Goal: Task Accomplishment & Management: Use online tool/utility

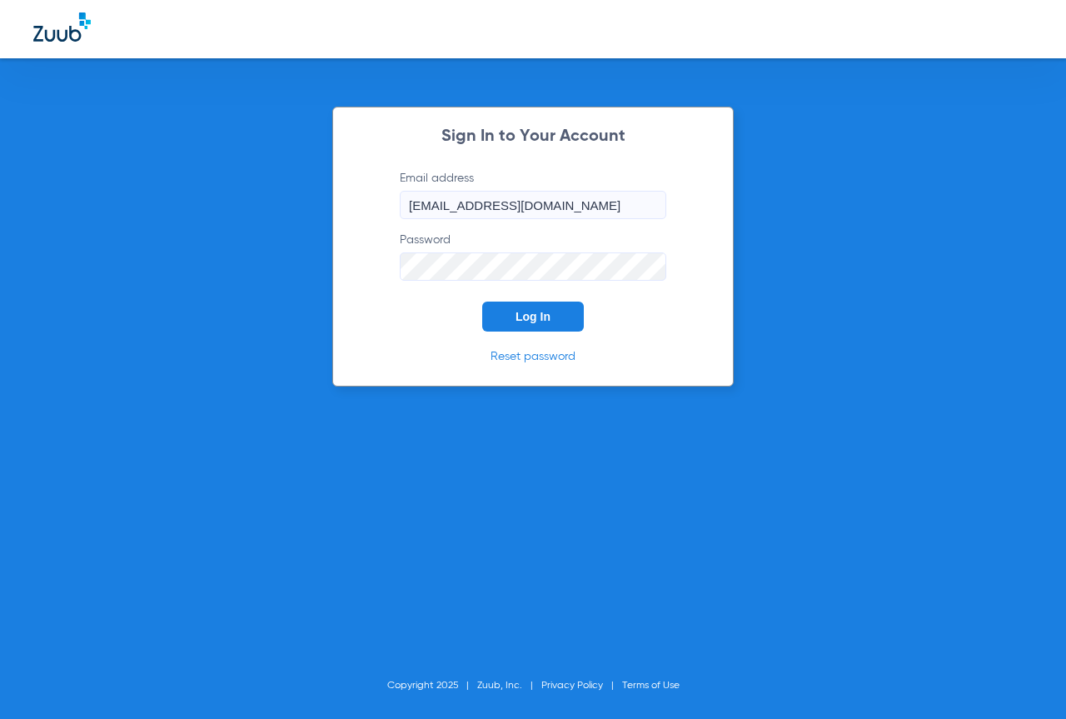
click at [541, 320] on span "Log In" at bounding box center [533, 316] width 35 height 13
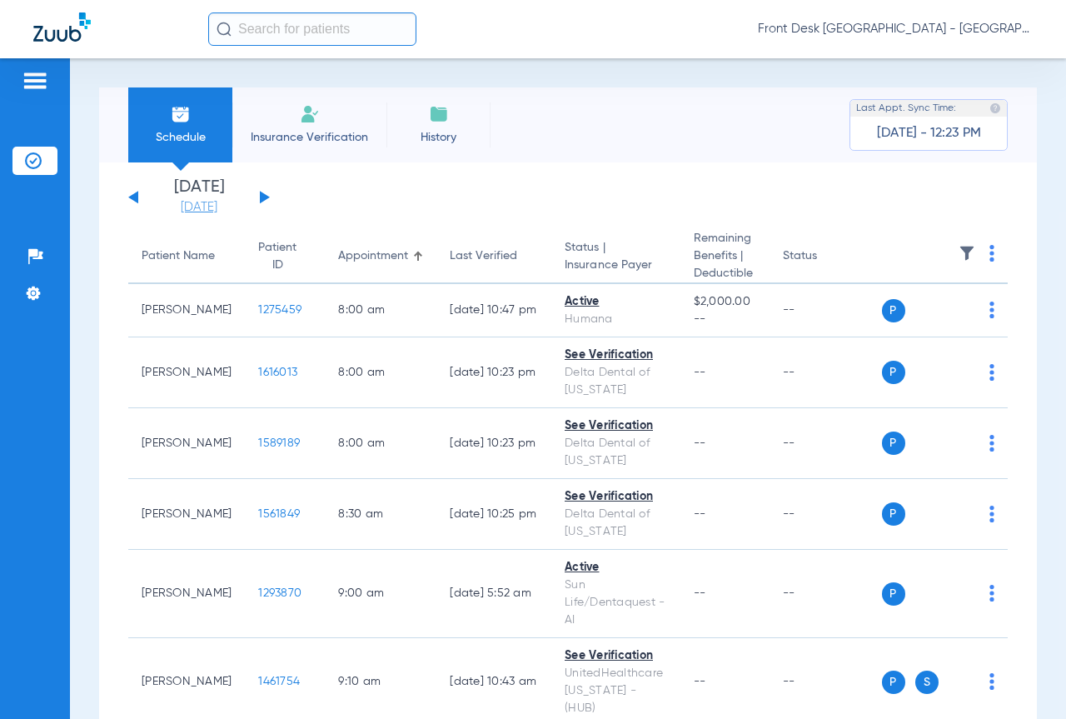
click at [223, 201] on link "[DATE]" at bounding box center [199, 207] width 100 height 17
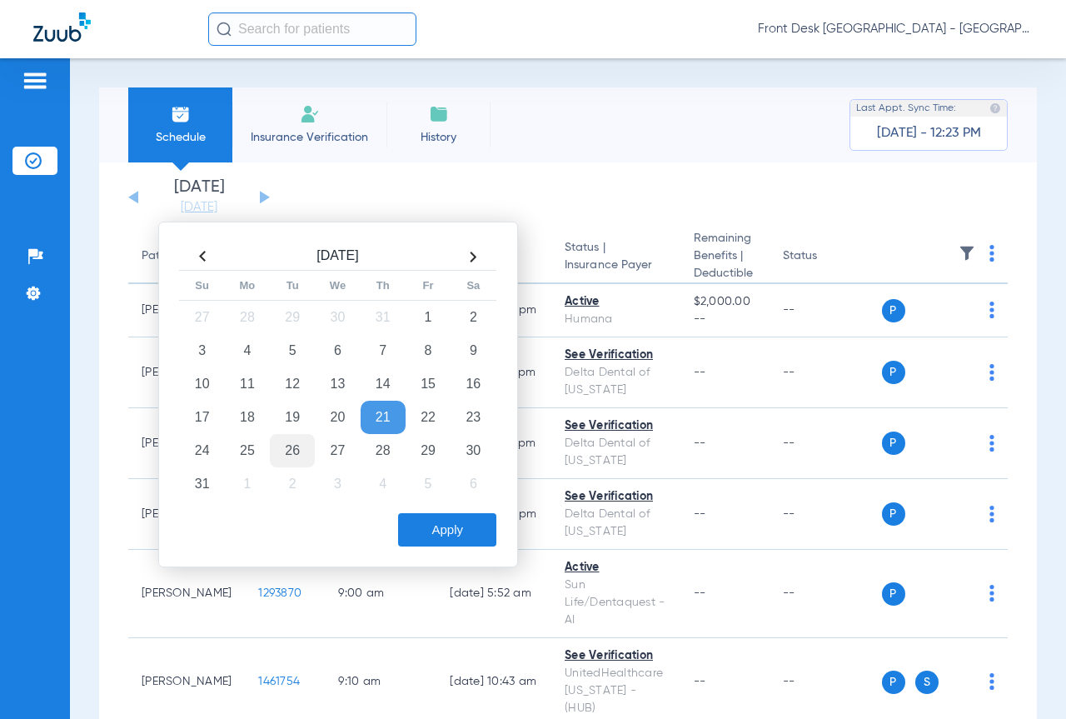
click at [290, 446] on td "26" at bounding box center [292, 450] width 45 height 33
drag, startPoint x: 451, startPoint y: 530, endPoint x: 914, endPoint y: 167, distance: 588.5
click at [454, 530] on button "Apply" at bounding box center [447, 529] width 98 height 33
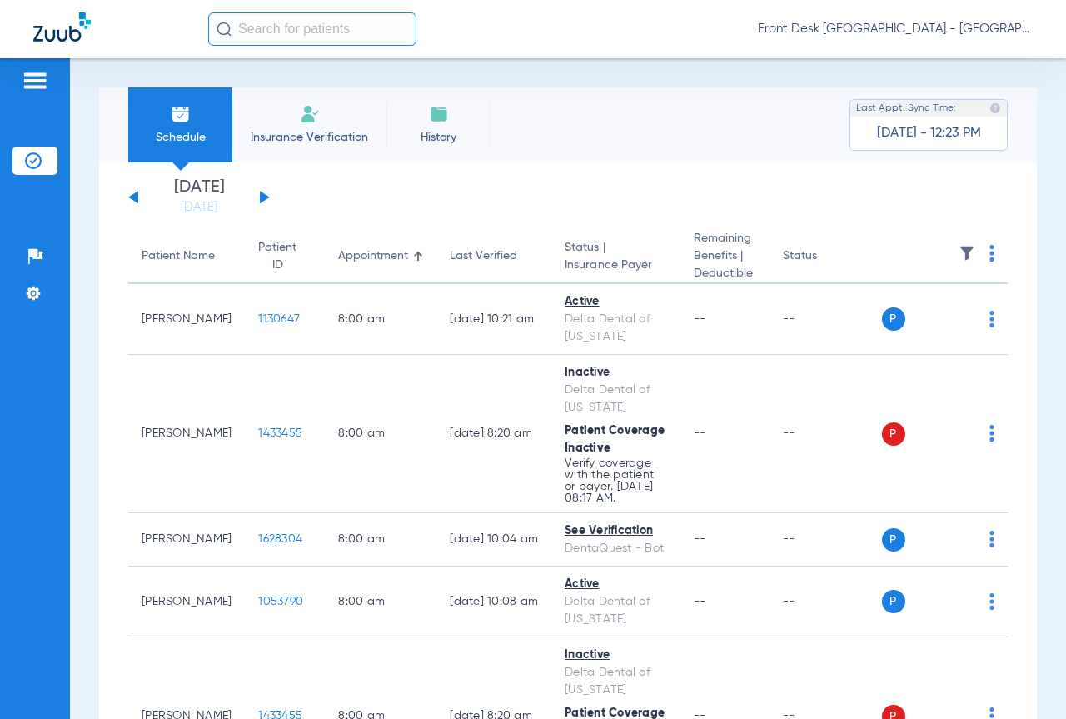
click at [959, 250] on img at bounding box center [967, 253] width 17 height 17
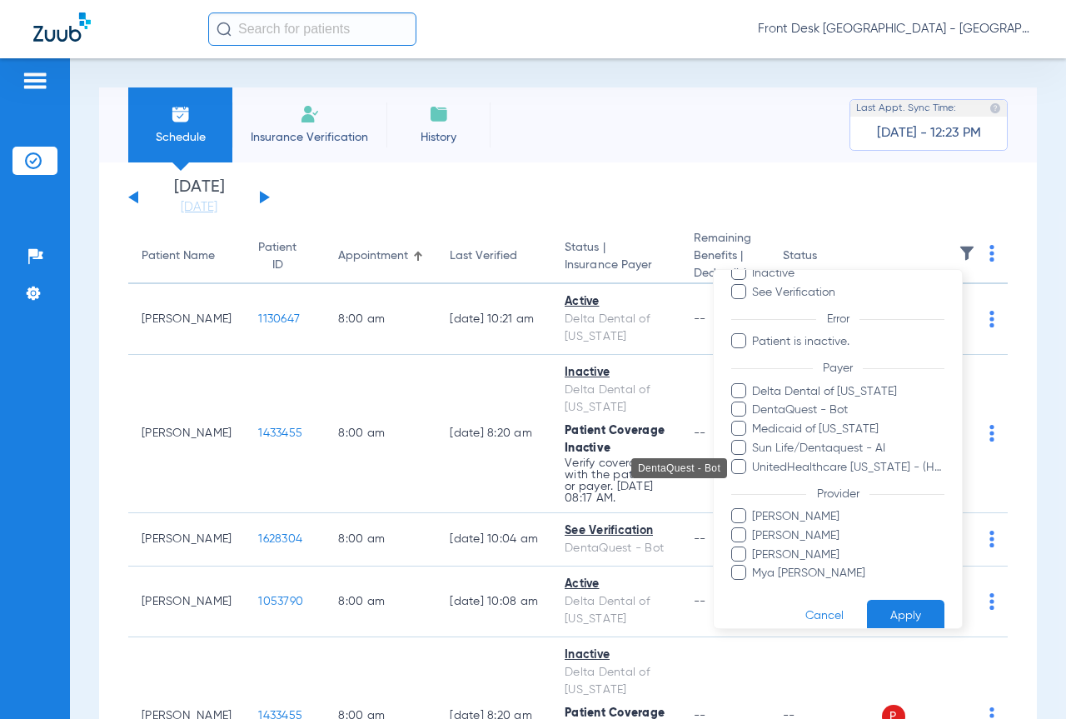
scroll to position [116, 0]
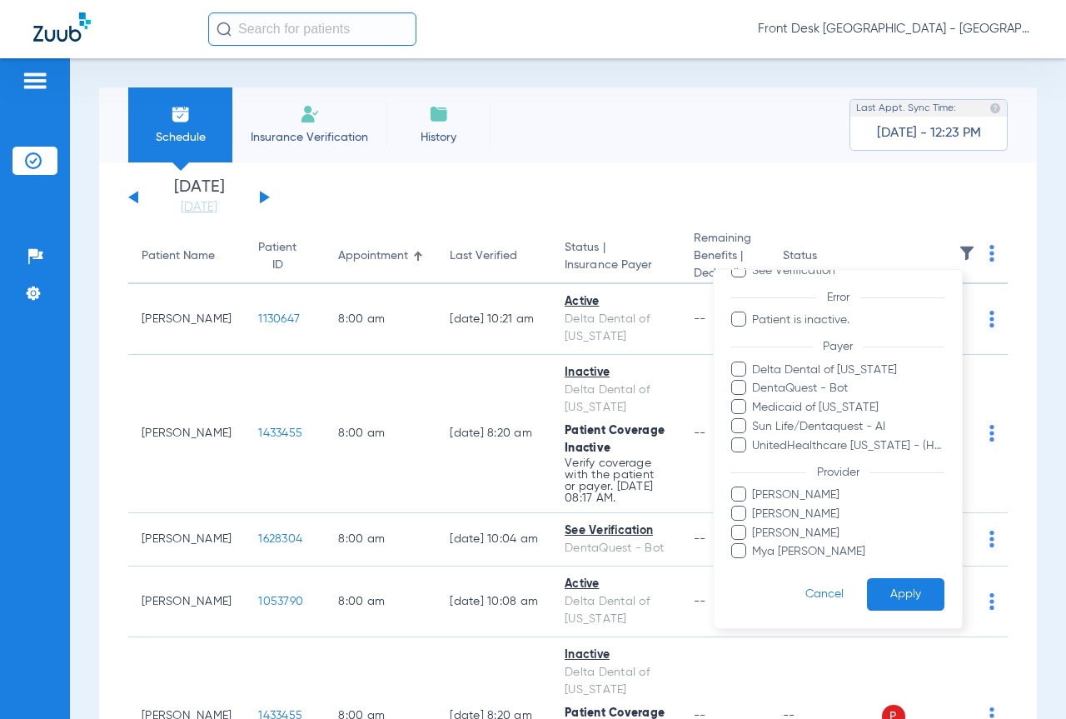
click at [755, 499] on span "[PERSON_NAME]" at bounding box center [847, 494] width 193 height 17
click at [755, 506] on input "[PERSON_NAME]" at bounding box center [755, 506] width 0 height 0
drag, startPoint x: 755, startPoint y: 512, endPoint x: 755, endPoint y: 538, distance: 25.8
click at [756, 516] on span "[PERSON_NAME]" at bounding box center [847, 513] width 193 height 17
click at [755, 525] on input "[PERSON_NAME]" at bounding box center [755, 525] width 0 height 0
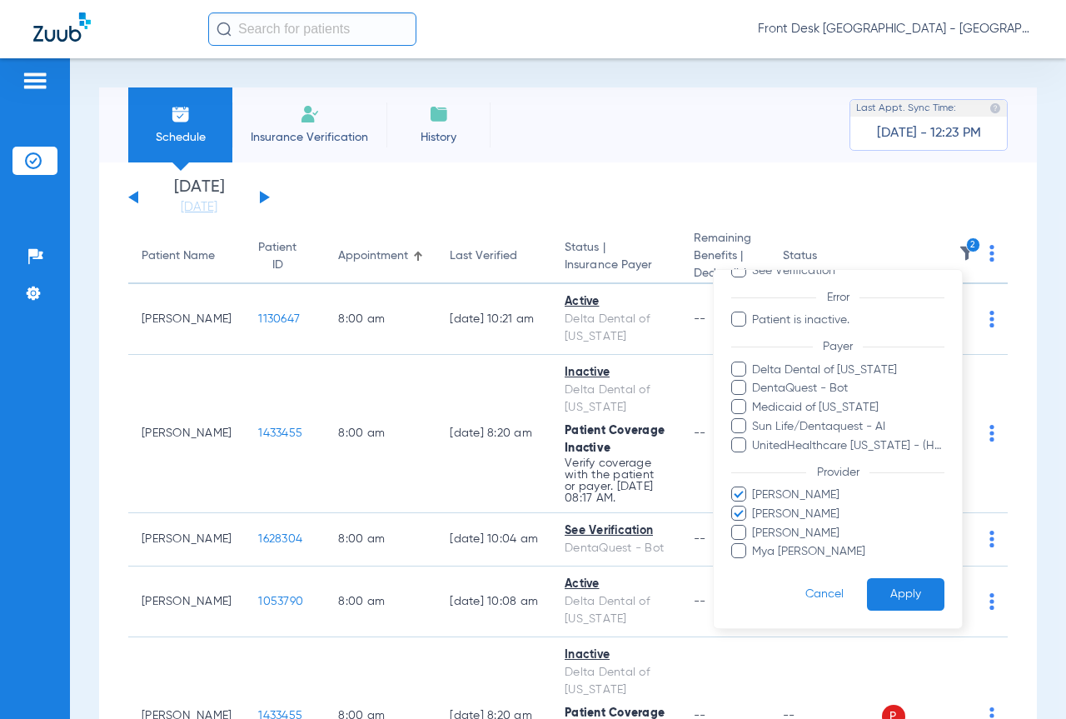
click at [737, 549] on span at bounding box center [738, 550] width 15 height 15
click at [755, 563] on input "Mya [PERSON_NAME]" at bounding box center [755, 563] width 0 height 0
drag, startPoint x: 880, startPoint y: 590, endPoint x: 1028, endPoint y: 551, distance: 152.5
click at [880, 590] on button "Apply" at bounding box center [905, 594] width 77 height 32
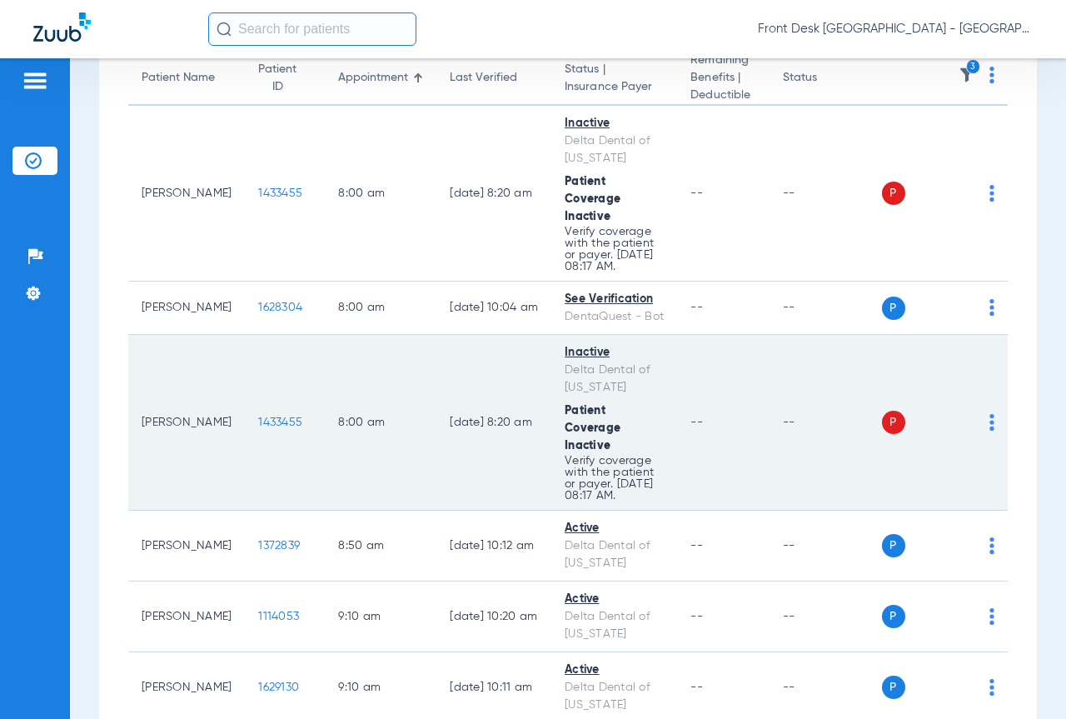
scroll to position [250, 0]
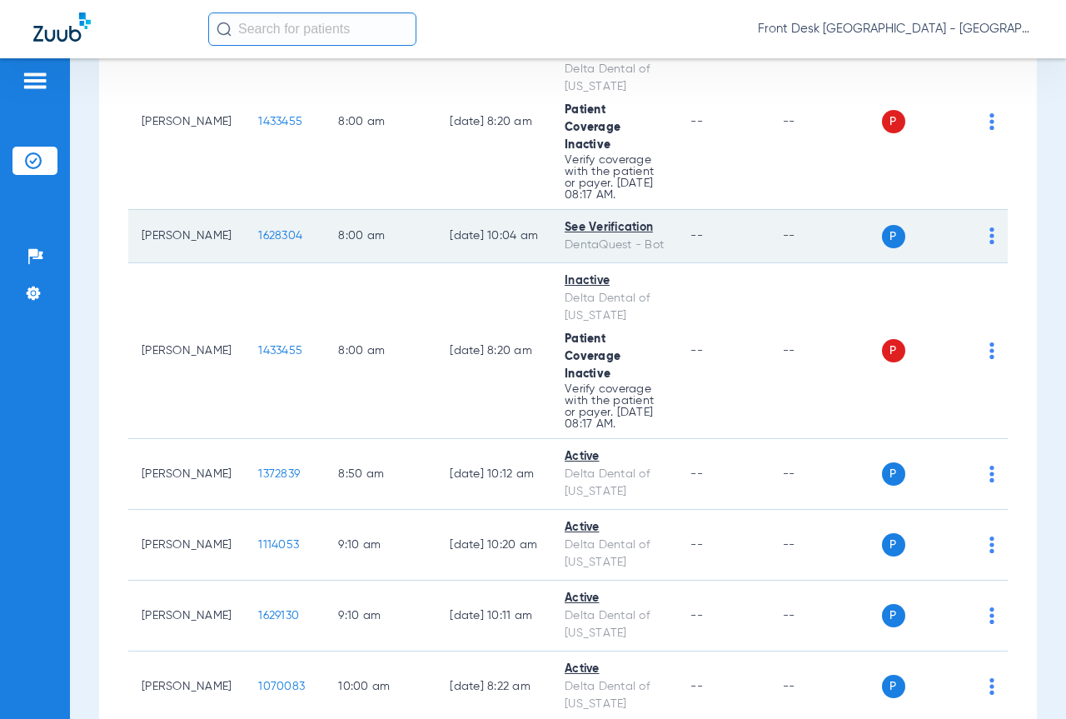
click at [258, 242] on span "1628304" at bounding box center [280, 236] width 44 height 12
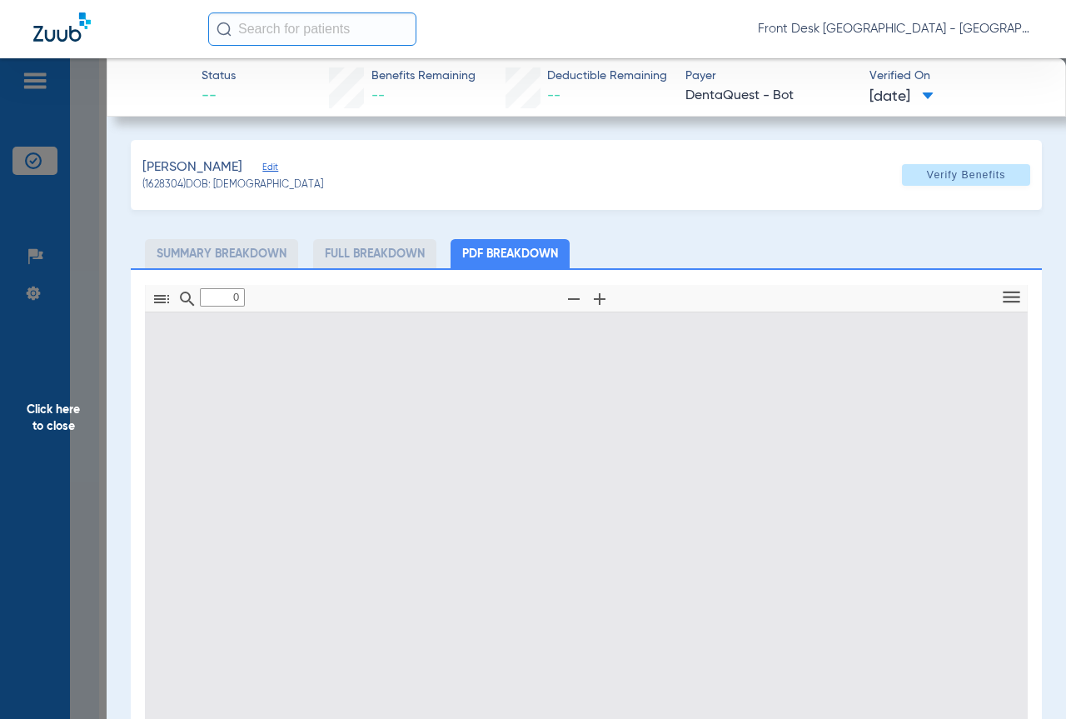
type input "1"
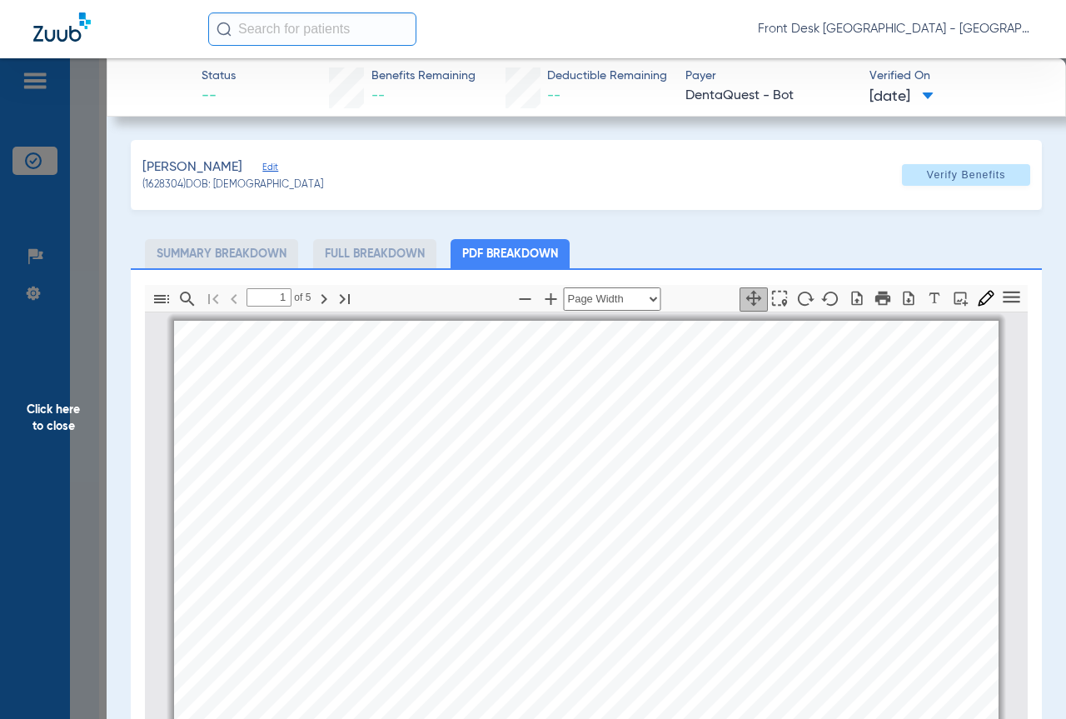
scroll to position [8, 0]
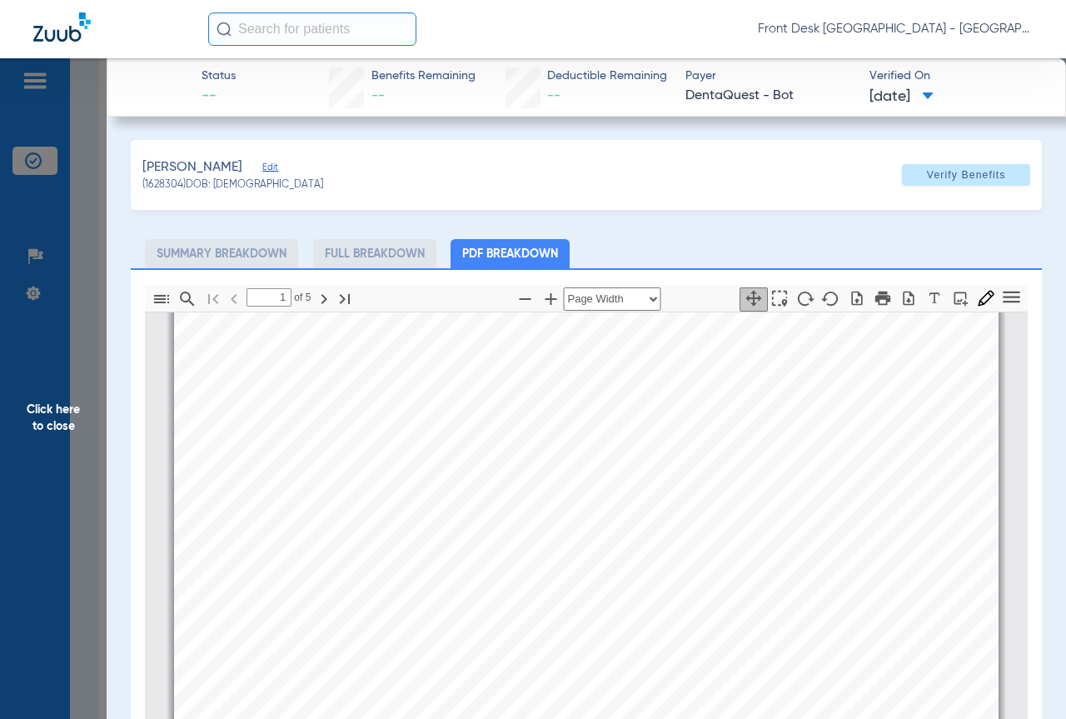
drag, startPoint x: 36, startPoint y: 455, endPoint x: 767, endPoint y: 352, distance: 738.4
click at [37, 454] on span "Click here to close" at bounding box center [53, 417] width 107 height 719
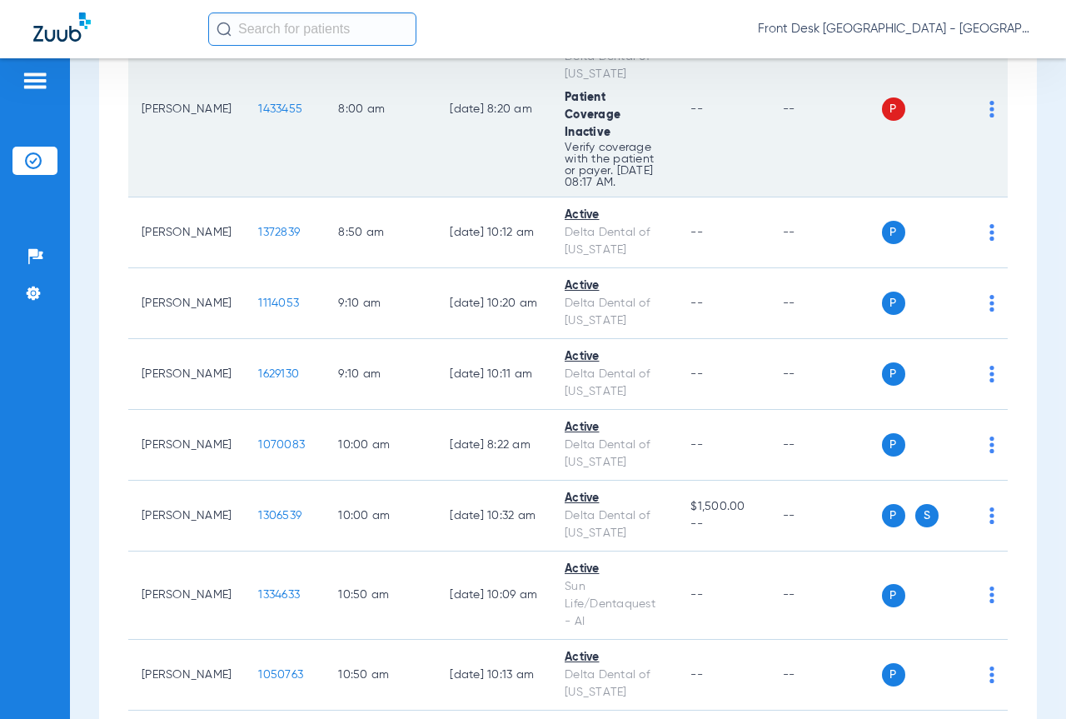
scroll to position [500, 0]
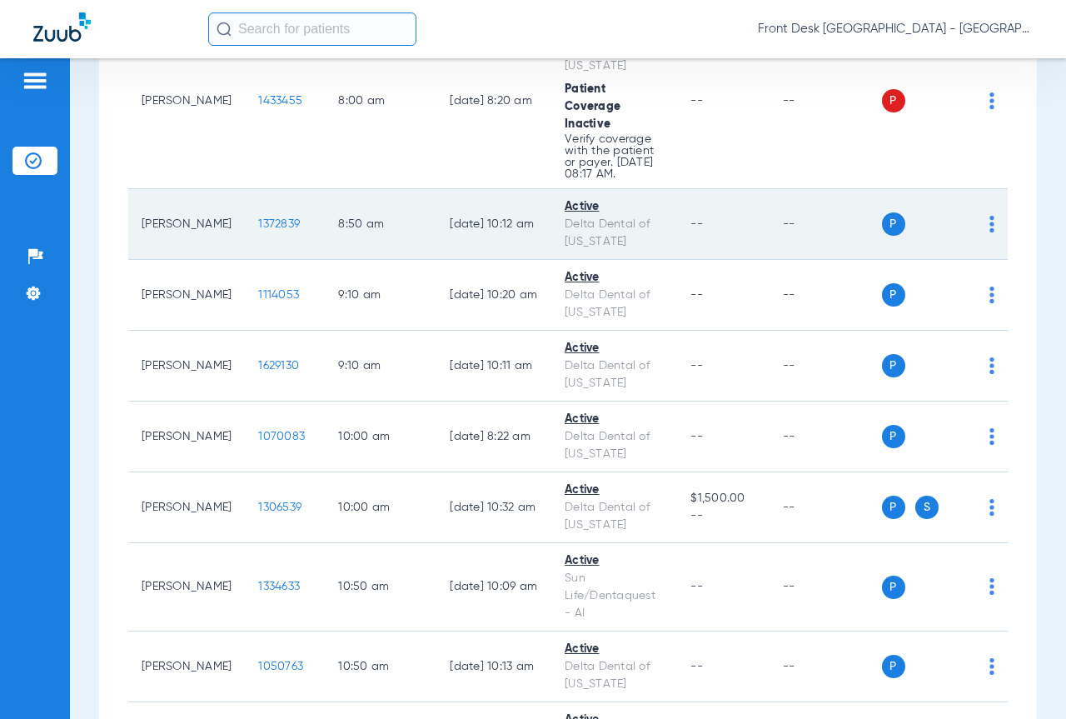
click at [258, 230] on span "1372839" at bounding box center [279, 224] width 42 height 12
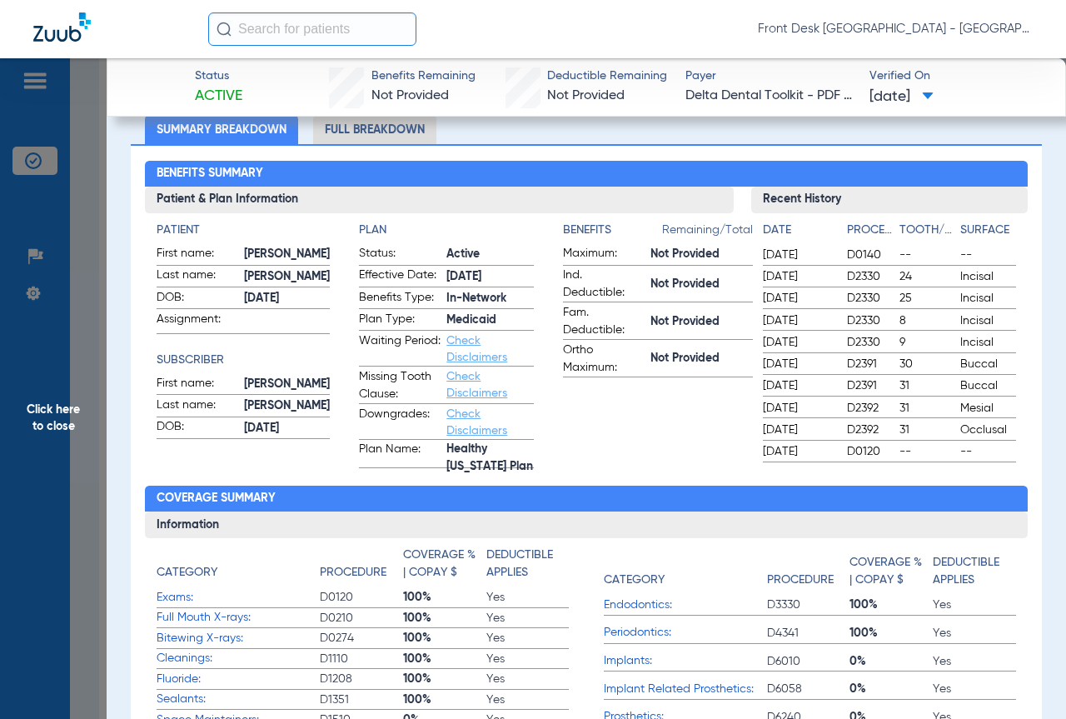
scroll to position [0, 0]
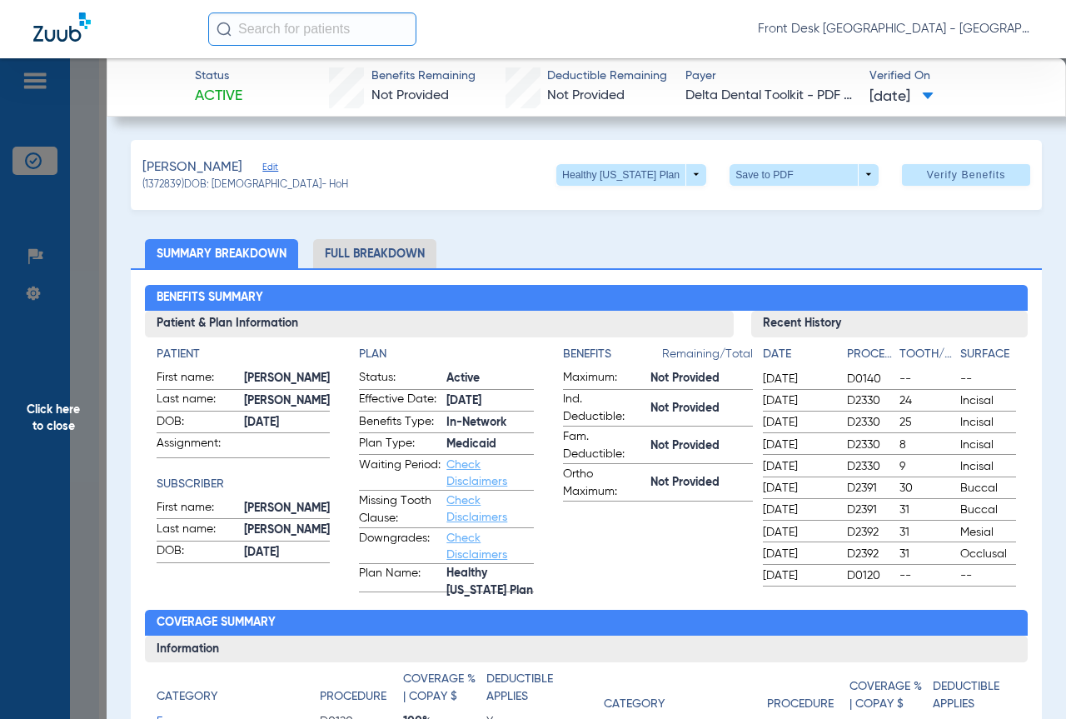
click at [22, 395] on span "Click here to close" at bounding box center [53, 417] width 107 height 719
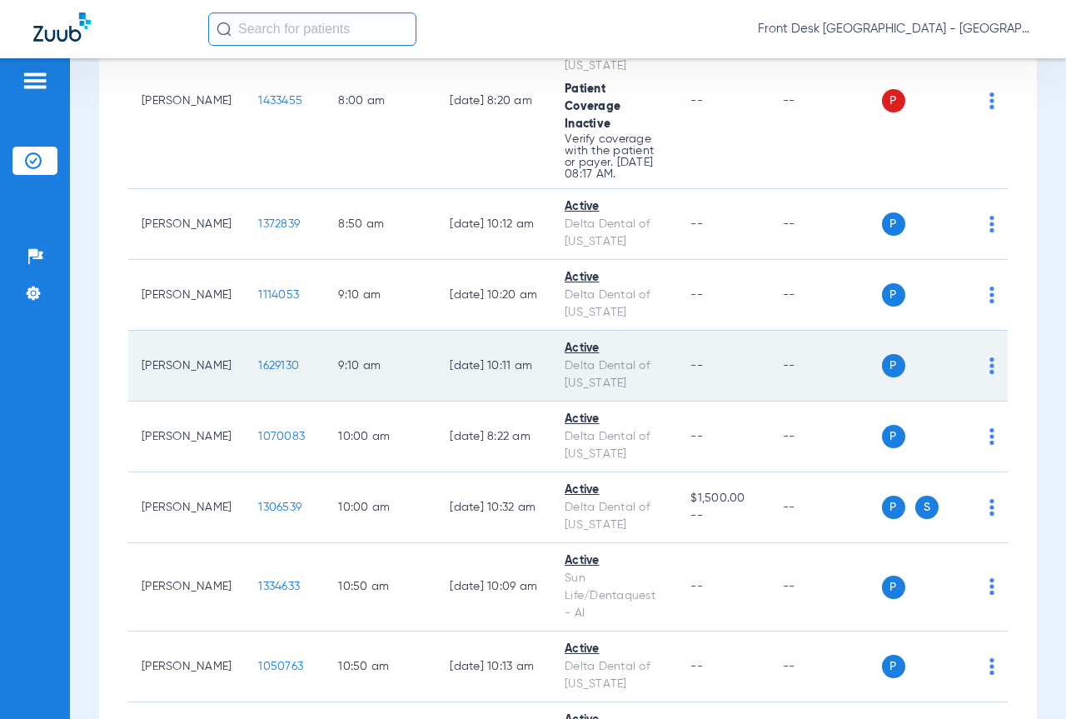
click at [258, 371] on span "1629130" at bounding box center [278, 366] width 41 height 12
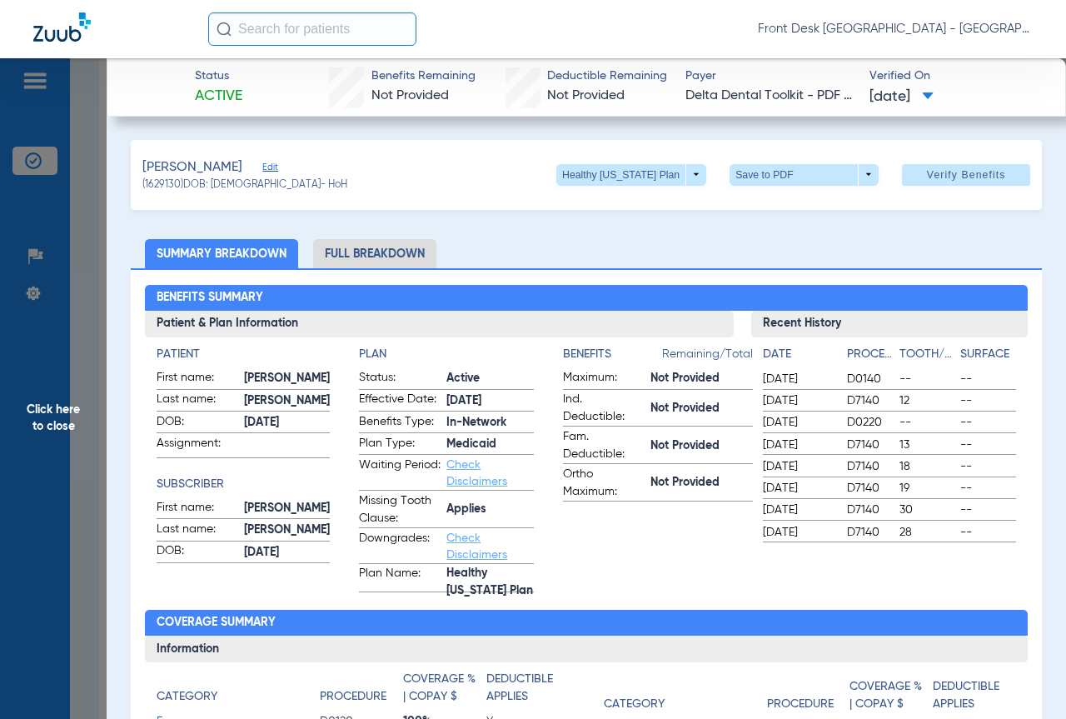
drag, startPoint x: 30, startPoint y: 351, endPoint x: 316, endPoint y: 356, distance: 286.5
click at [48, 352] on span "Click here to close" at bounding box center [53, 417] width 107 height 719
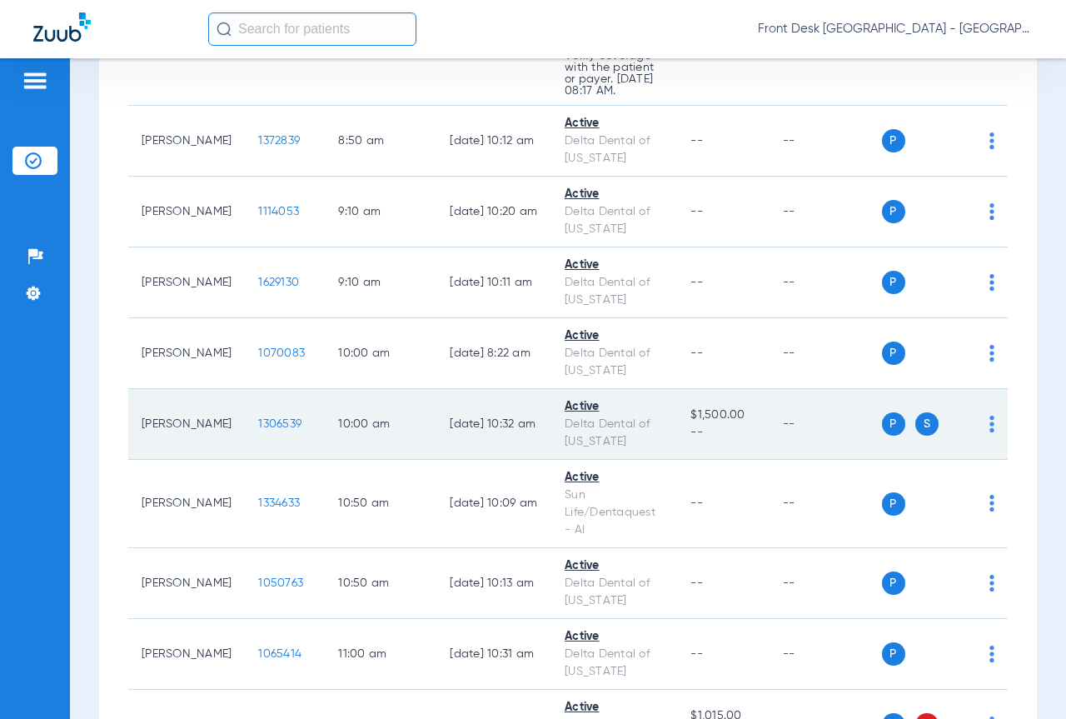
scroll to position [666, 0]
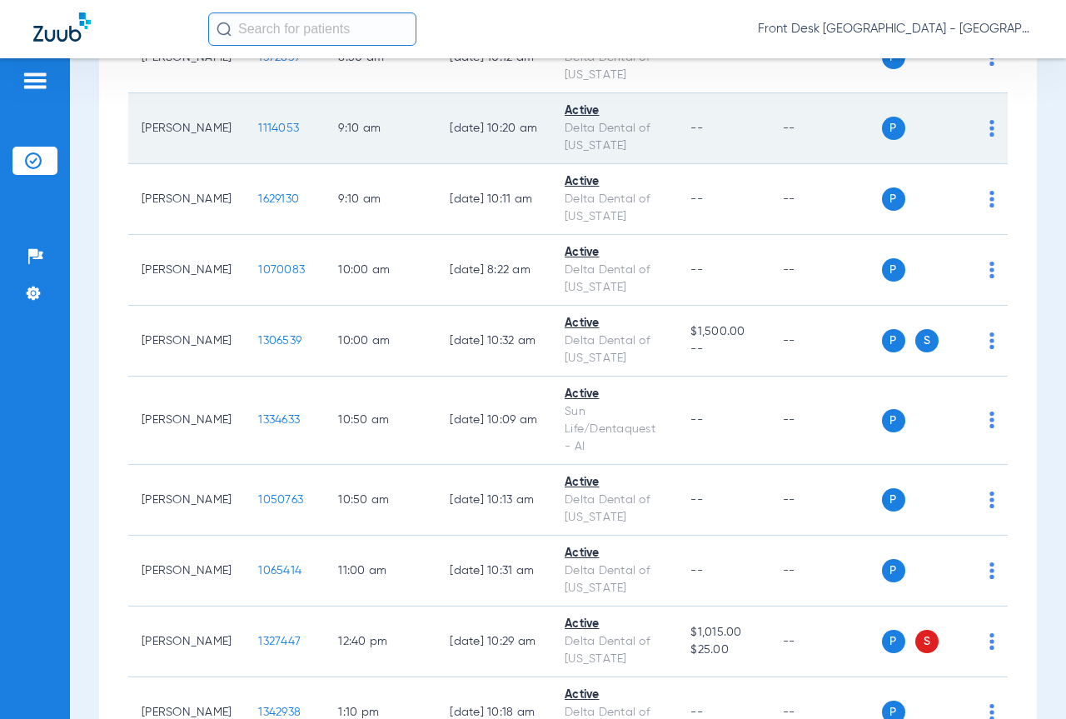
click at [258, 134] on span "1114053" at bounding box center [278, 128] width 41 height 12
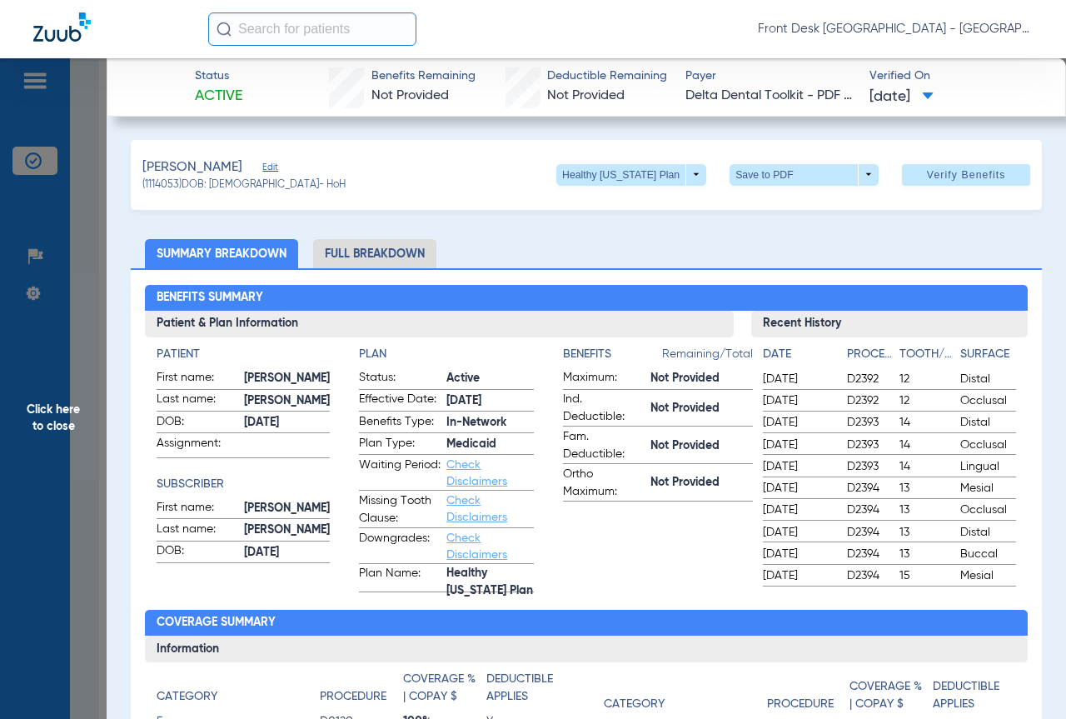
click at [30, 321] on span "Click here to close" at bounding box center [53, 417] width 107 height 719
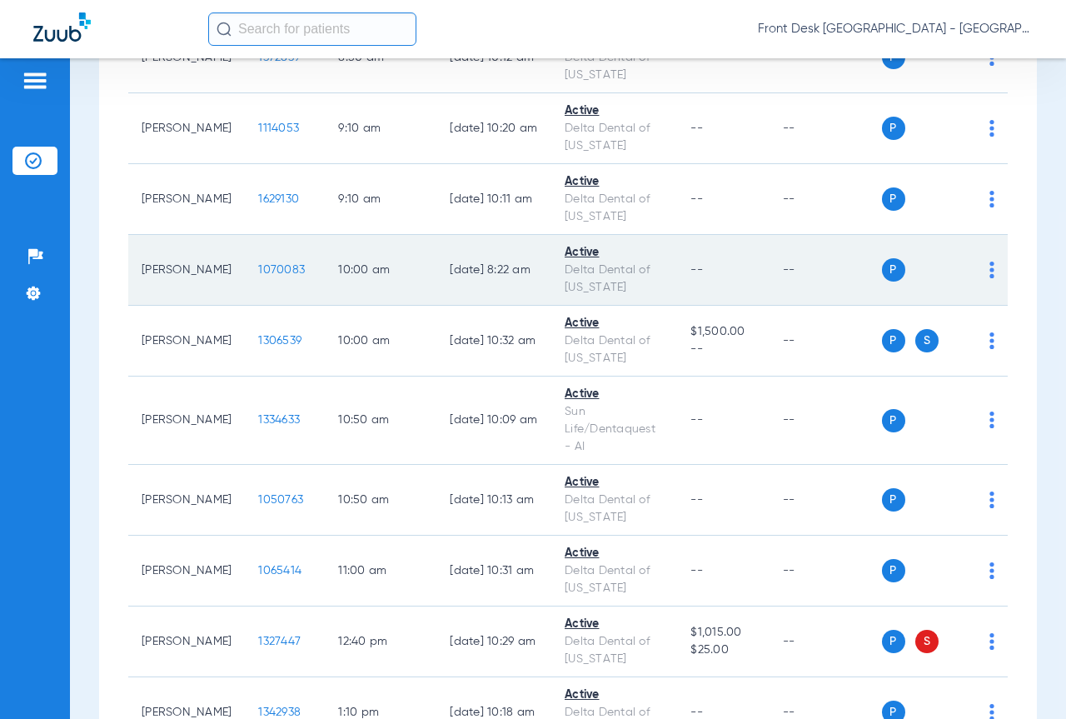
click at [258, 276] on span "1070083" at bounding box center [281, 270] width 47 height 12
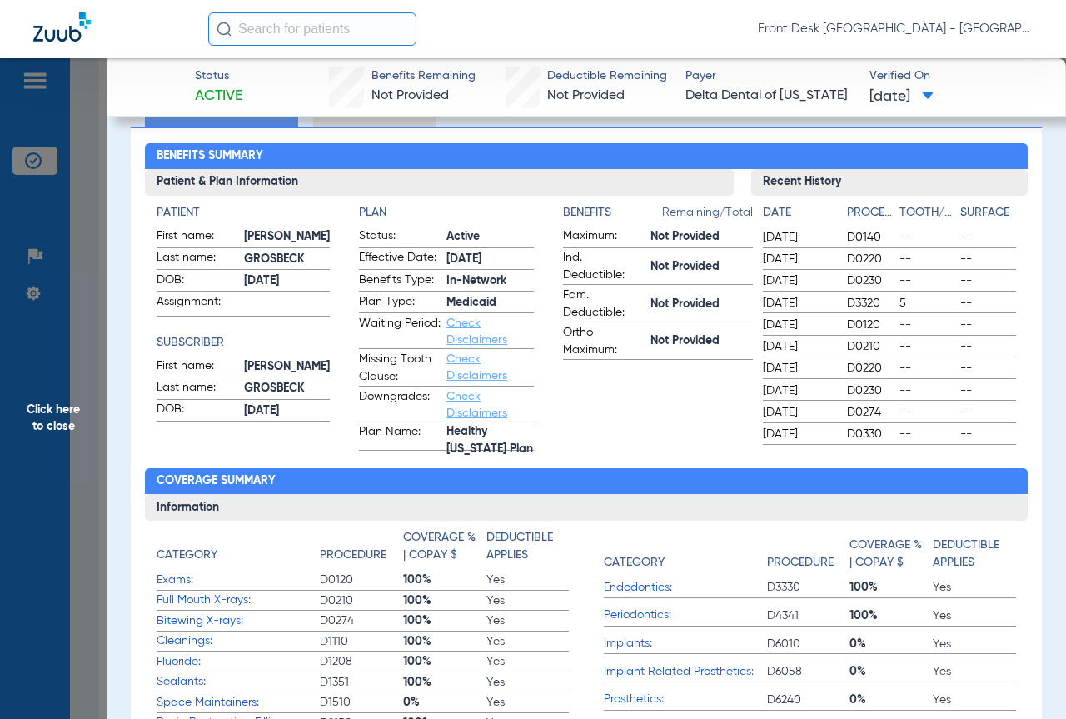
scroll to position [167, 0]
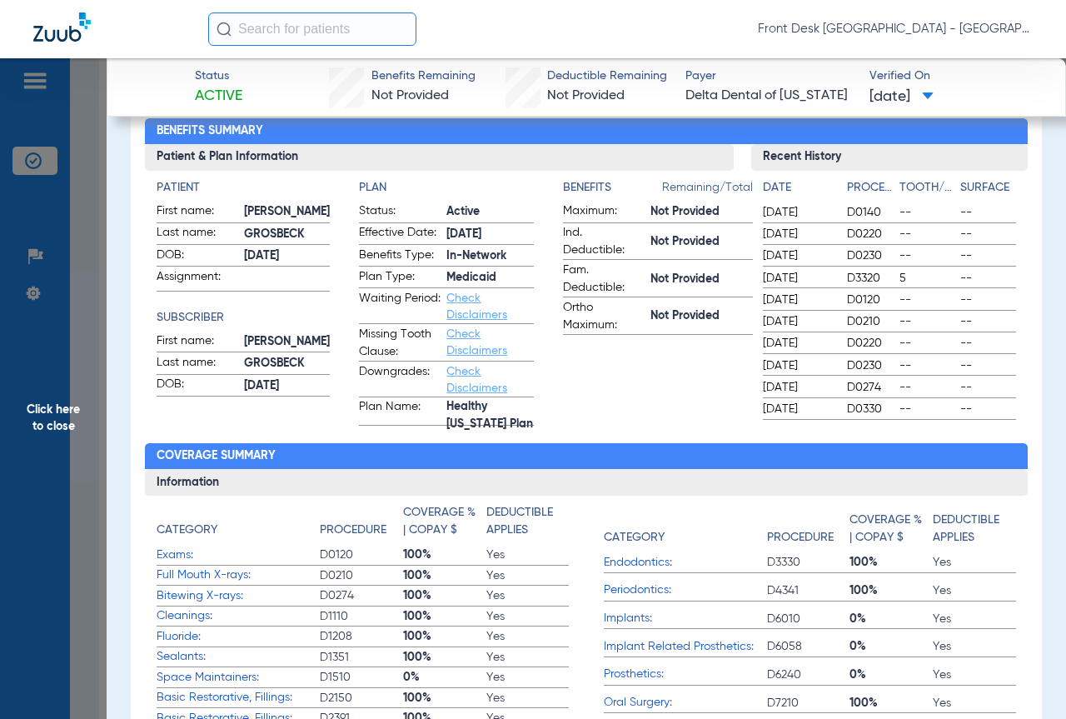
click at [35, 389] on span "Click here to close" at bounding box center [53, 417] width 107 height 719
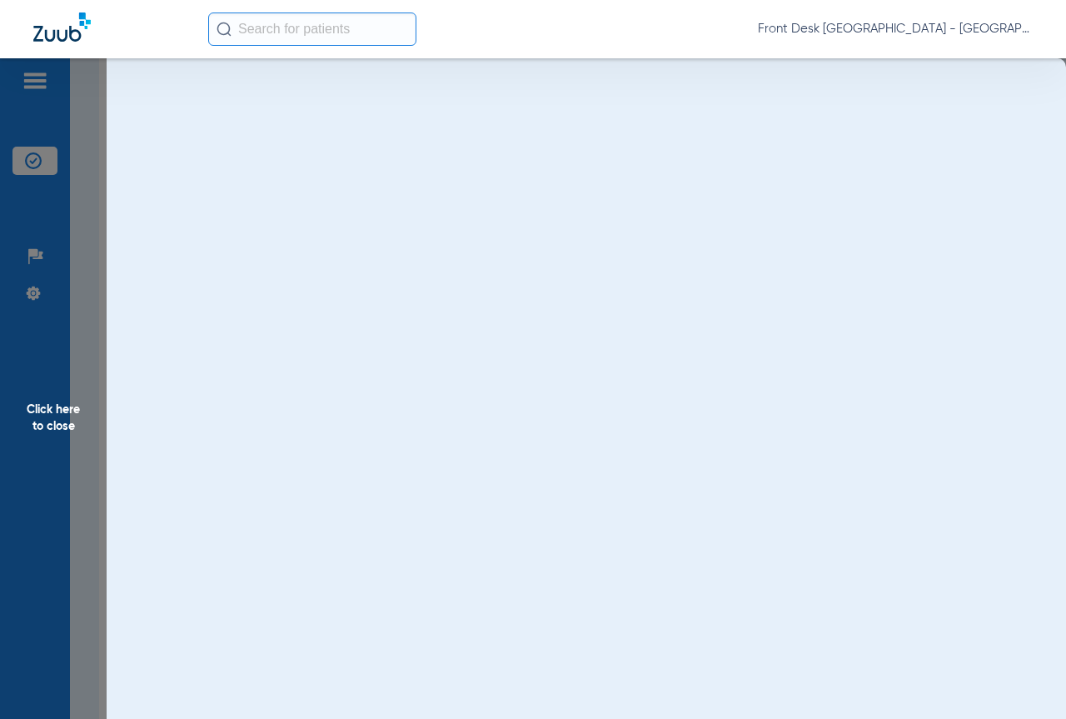
scroll to position [0, 0]
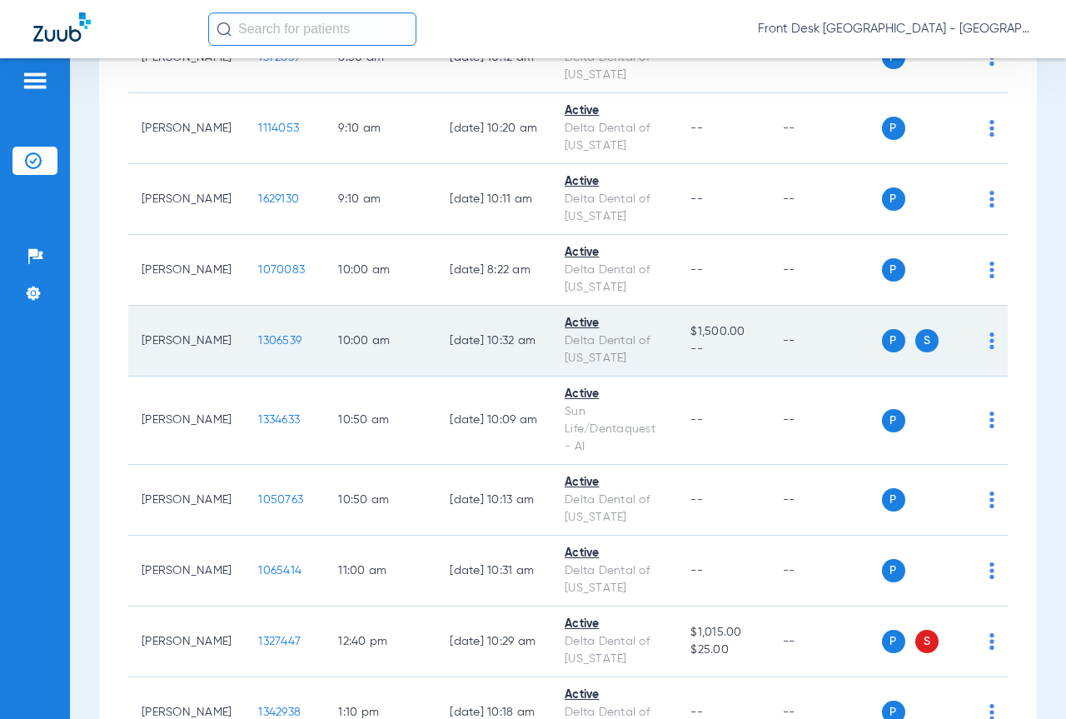
click at [258, 346] on span "1306539" at bounding box center [279, 341] width 43 height 12
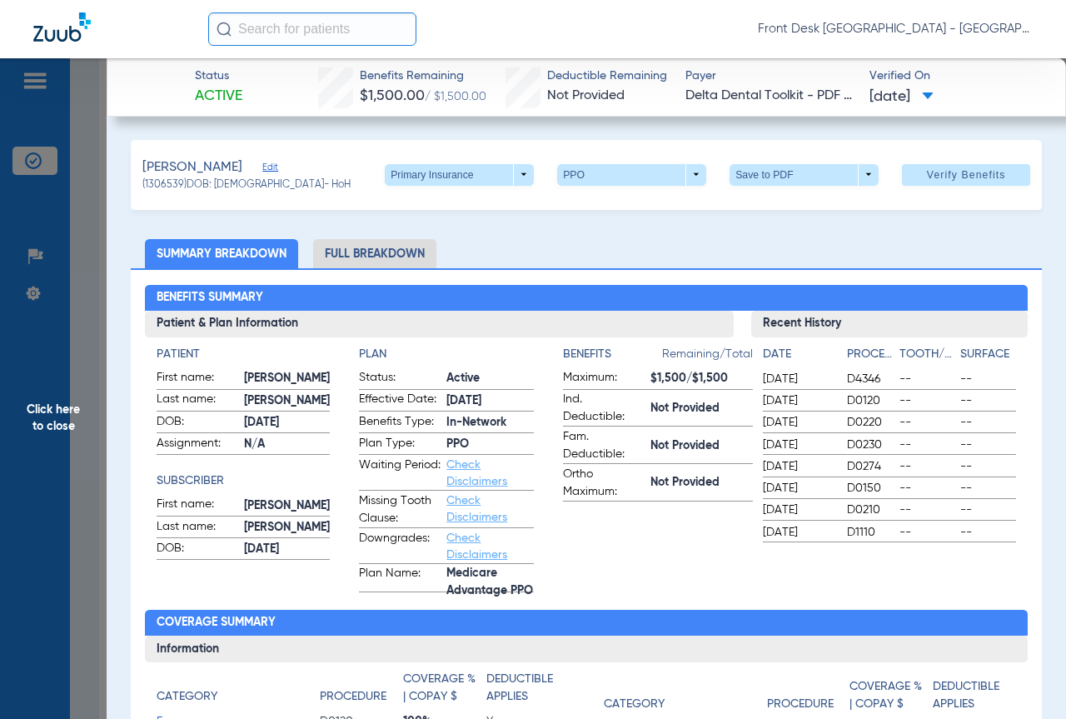
click at [37, 391] on span "Click here to close" at bounding box center [53, 417] width 107 height 719
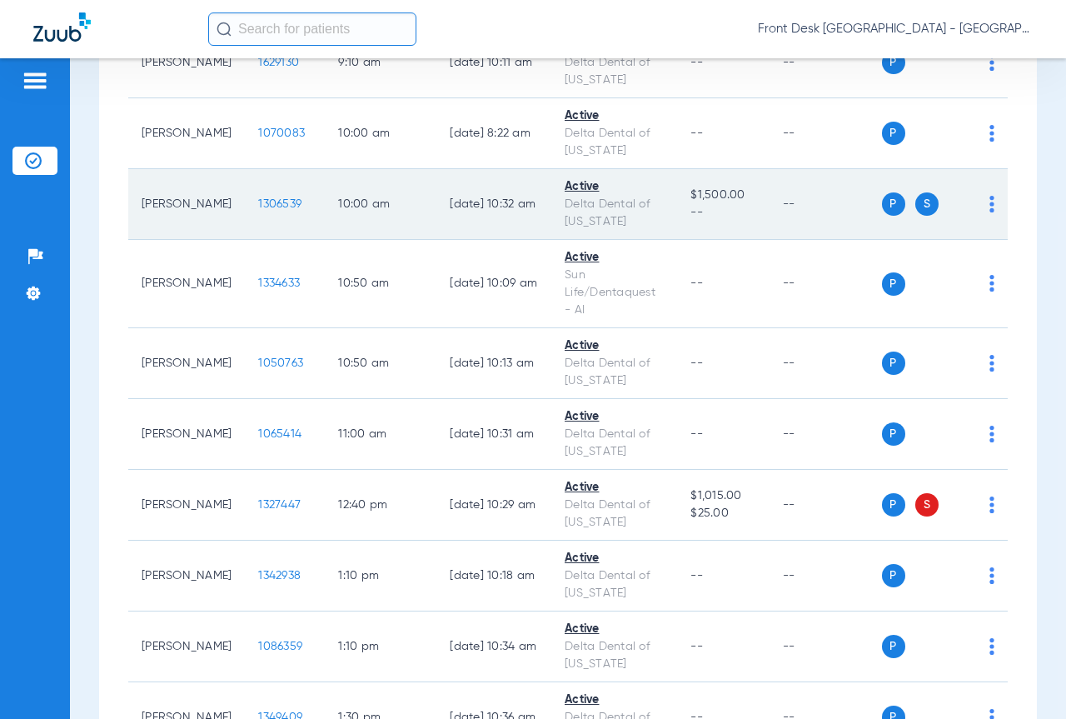
scroll to position [833, 0]
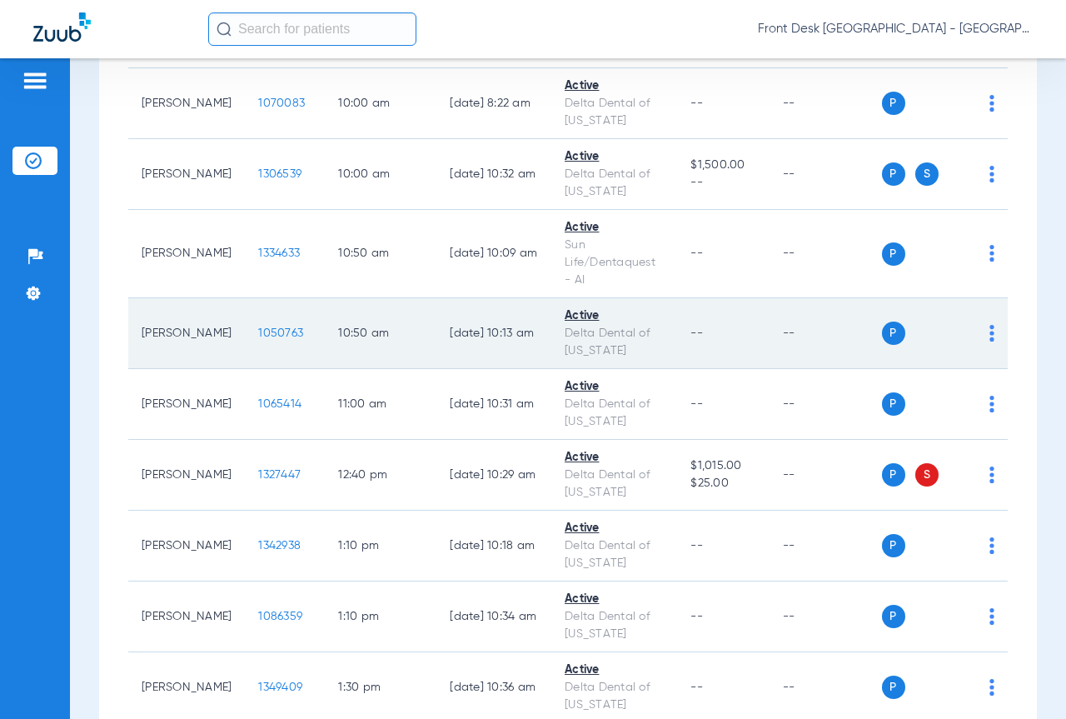
click at [258, 339] on span "1050763" at bounding box center [280, 333] width 45 height 12
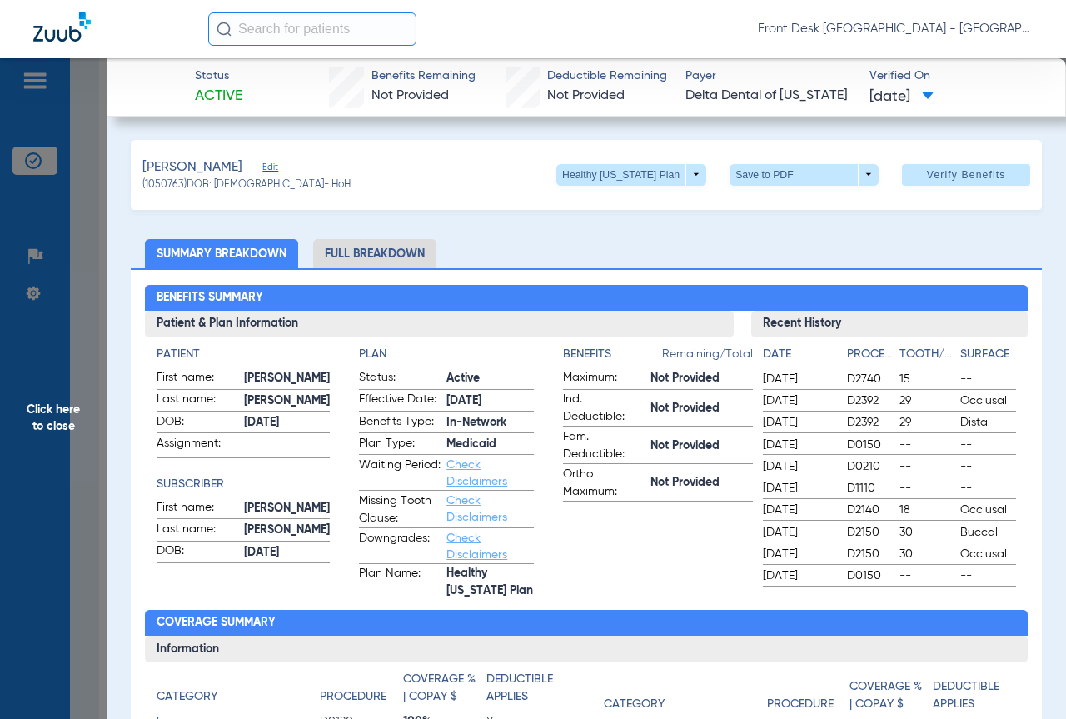
click at [33, 337] on span "Click here to close" at bounding box center [53, 417] width 107 height 719
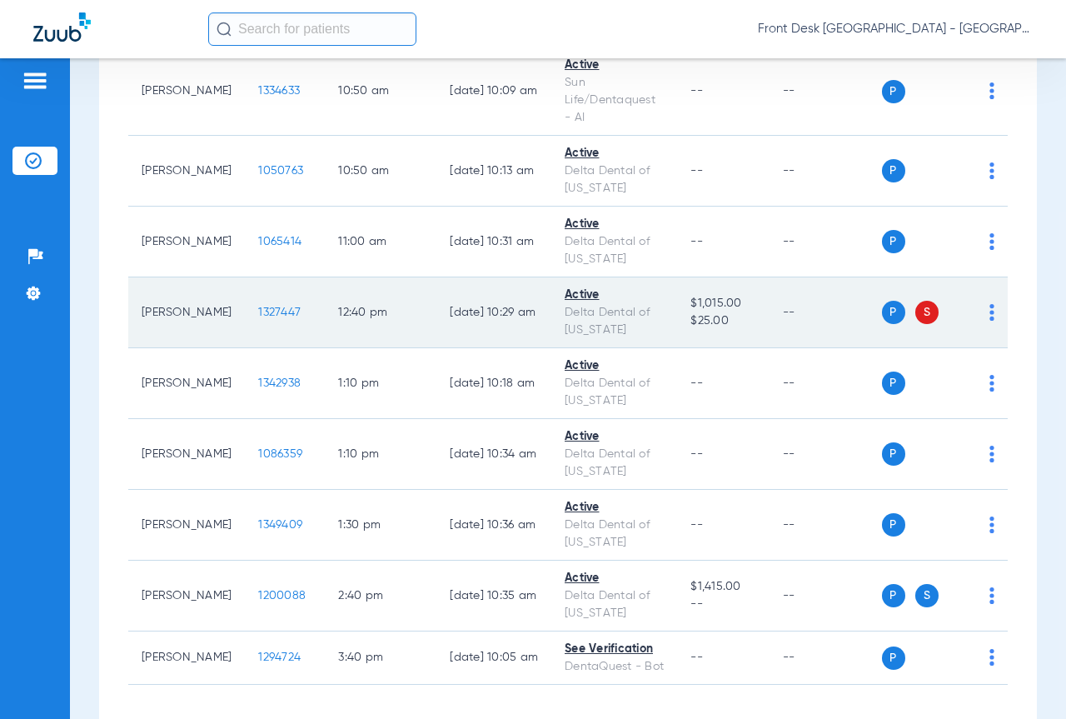
scroll to position [999, 0]
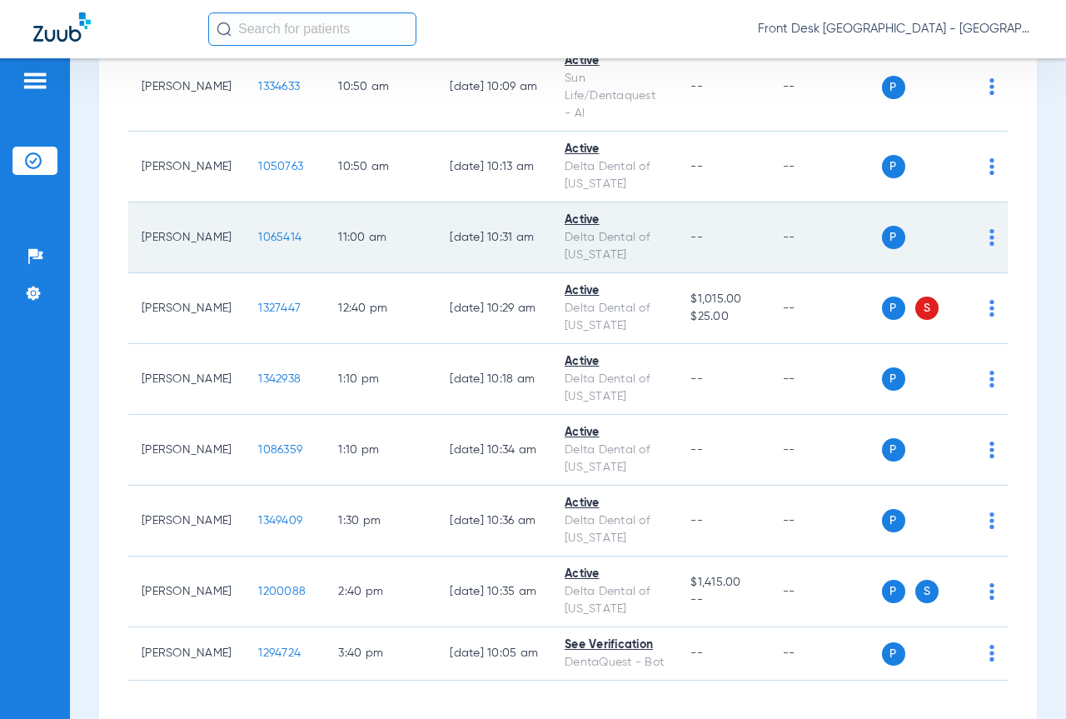
click at [258, 243] on span "1065414" at bounding box center [279, 238] width 43 height 12
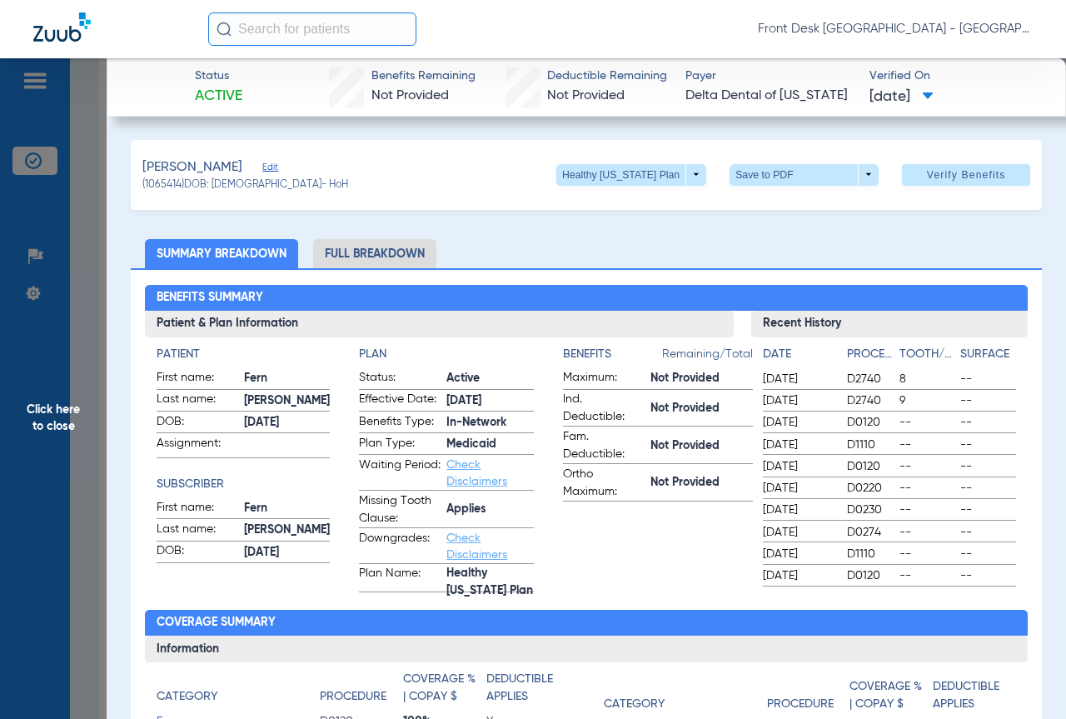
drag, startPoint x: 44, startPoint y: 369, endPoint x: 72, endPoint y: 370, distance: 27.5
click at [46, 368] on span "Click here to close" at bounding box center [53, 417] width 107 height 719
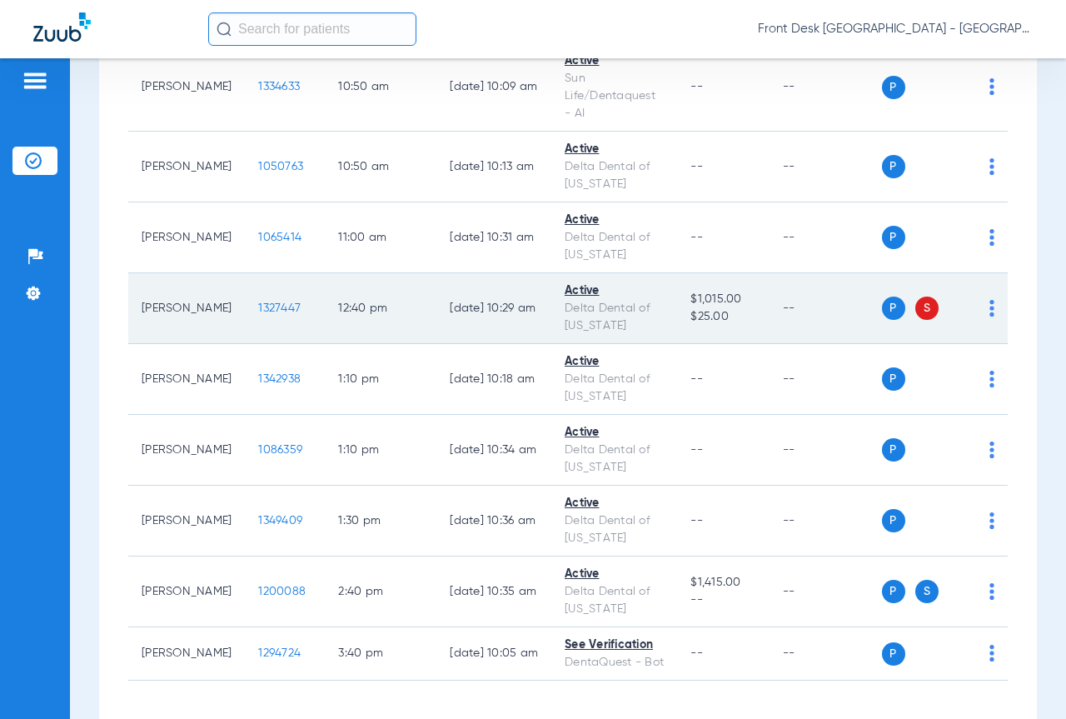
click at [258, 314] on span "1327447" at bounding box center [279, 308] width 42 height 12
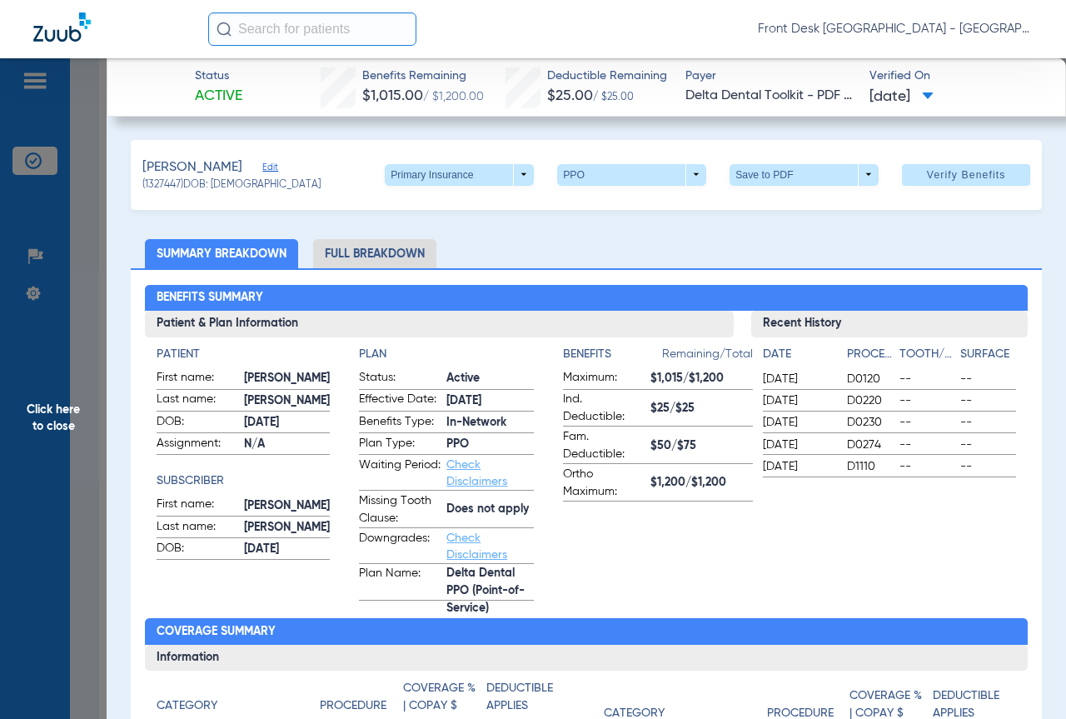
click at [8, 470] on span "Click here to close" at bounding box center [53, 417] width 107 height 719
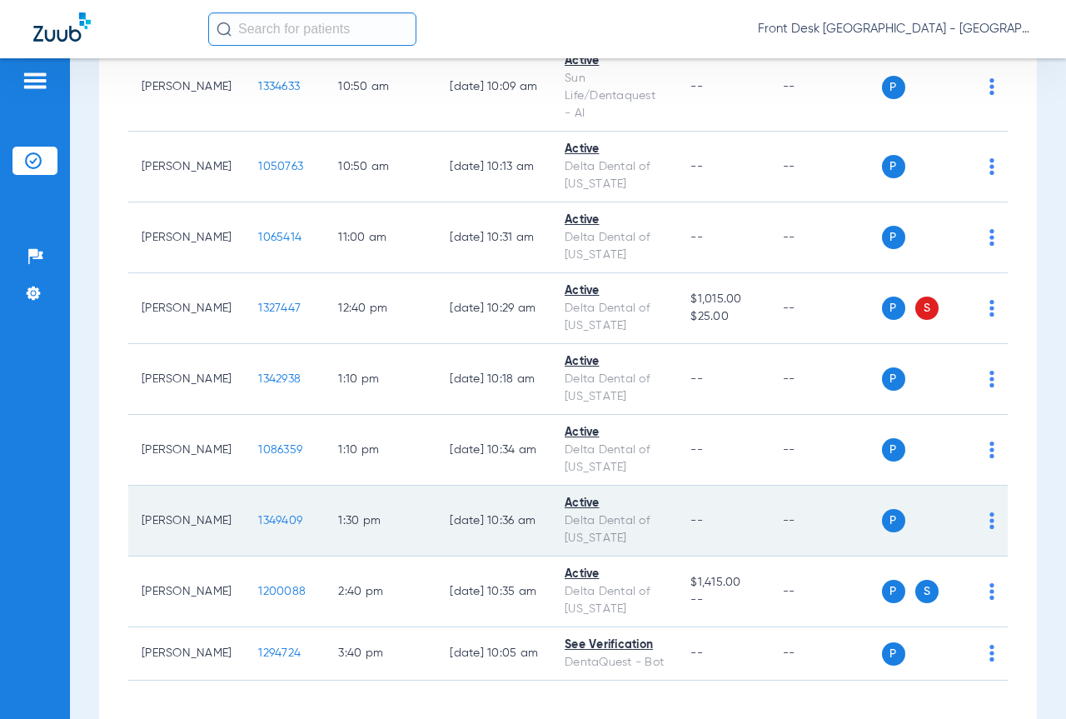
click at [258, 526] on span "1349409" at bounding box center [280, 521] width 44 height 12
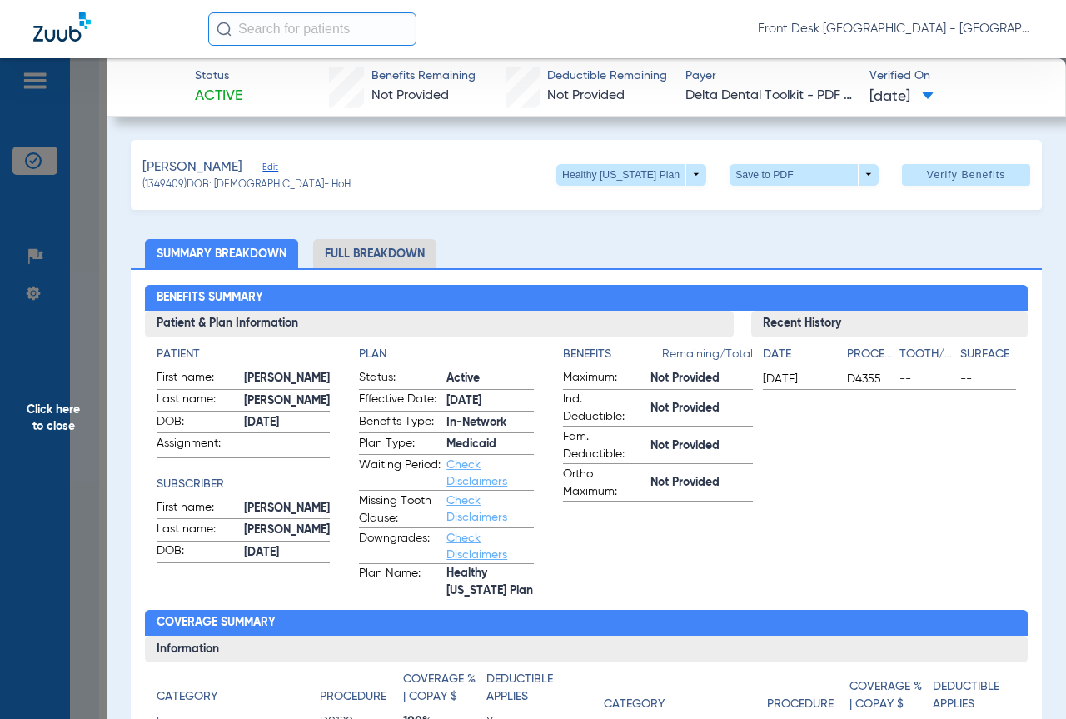
click at [29, 466] on span "Click here to close" at bounding box center [53, 417] width 107 height 719
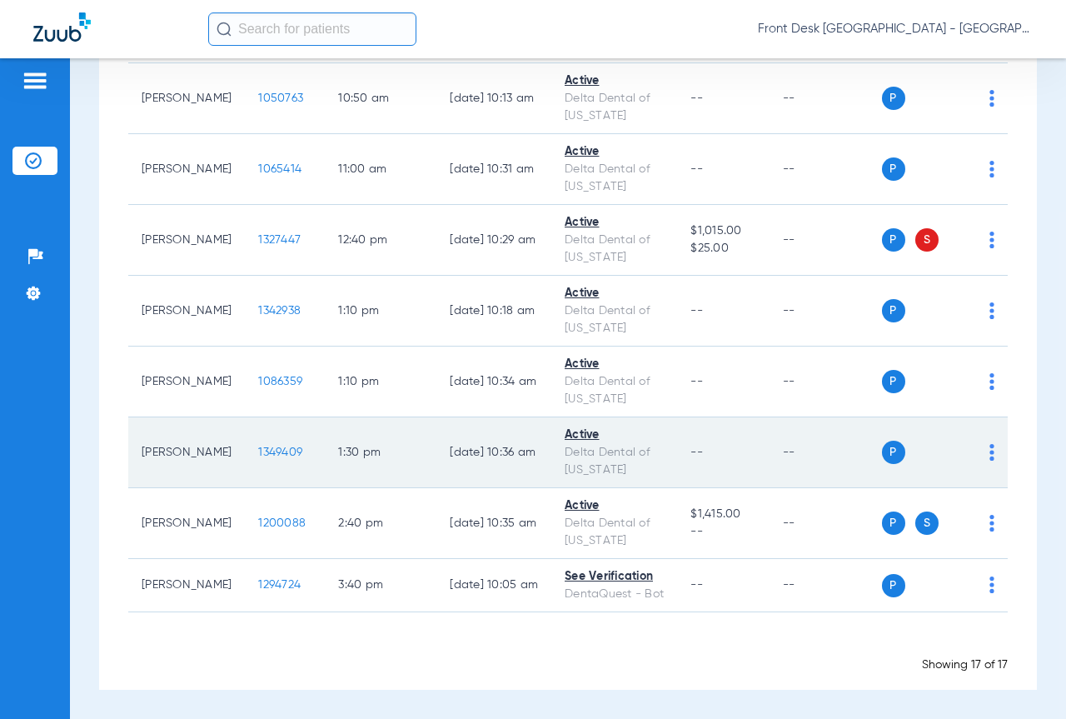
scroll to position [1126, 0]
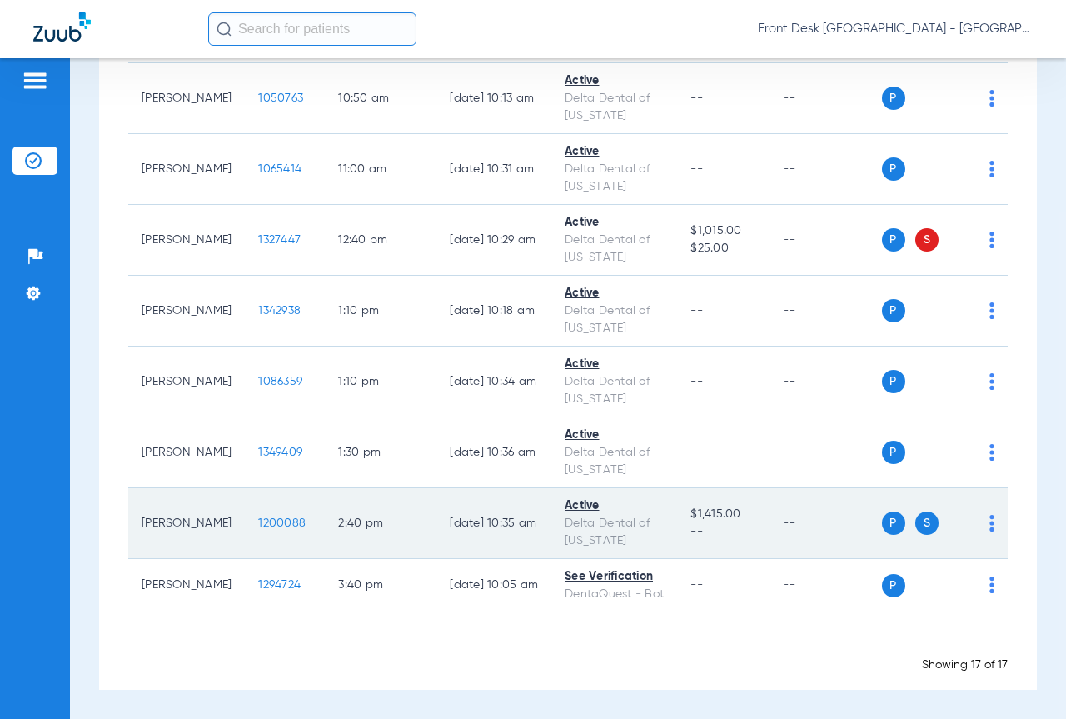
click at [258, 517] on span "1200088" at bounding box center [281, 523] width 47 height 12
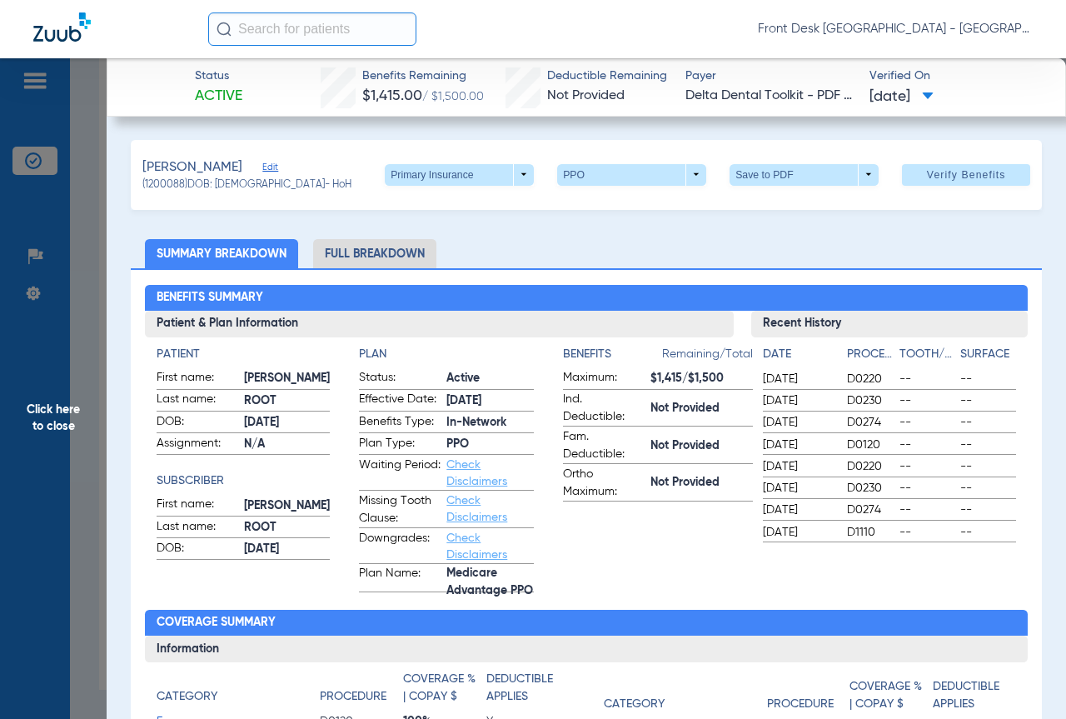
click at [13, 466] on span "Click here to close" at bounding box center [53, 417] width 107 height 719
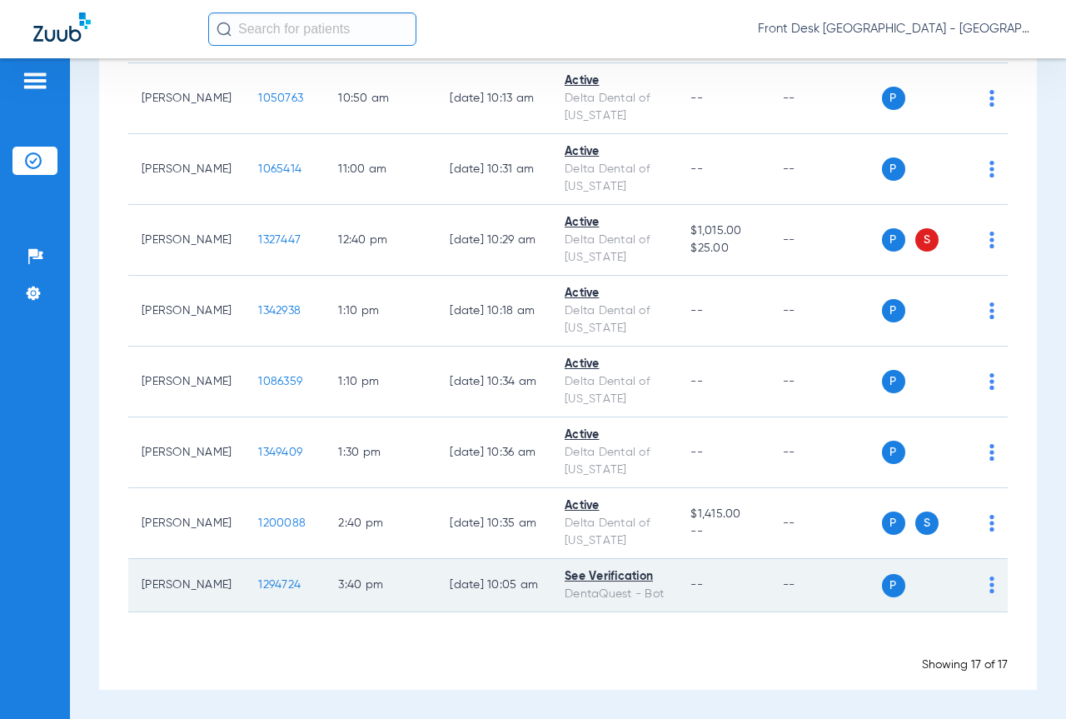
click at [258, 579] on span "1294724" at bounding box center [279, 585] width 42 height 12
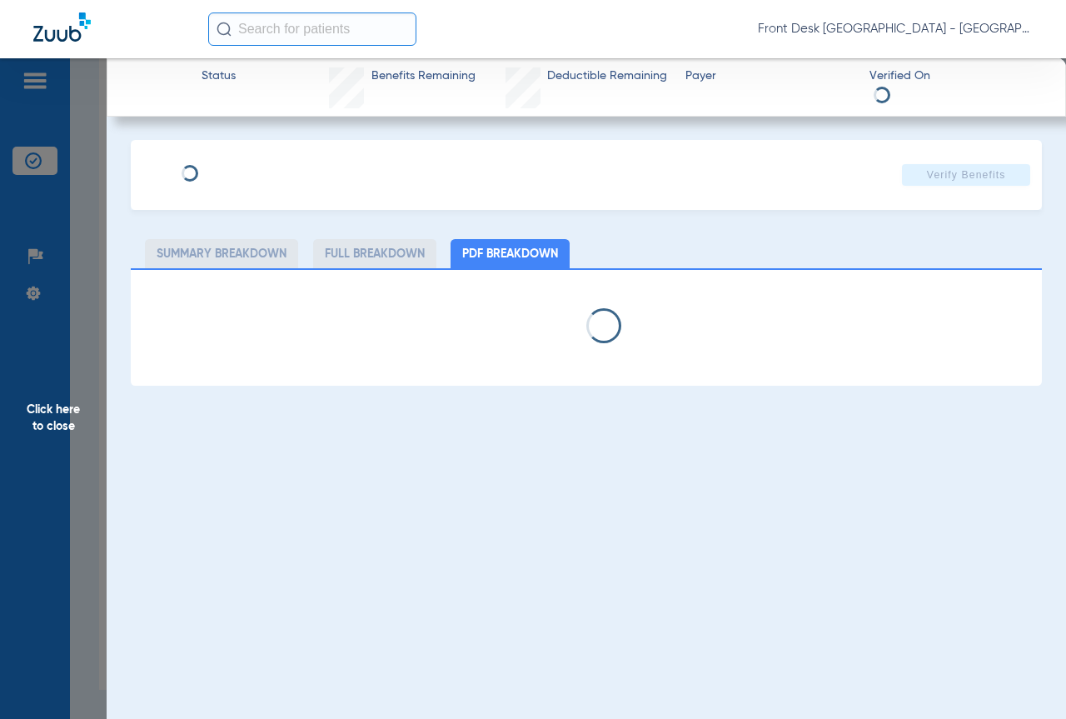
select select "page-width"
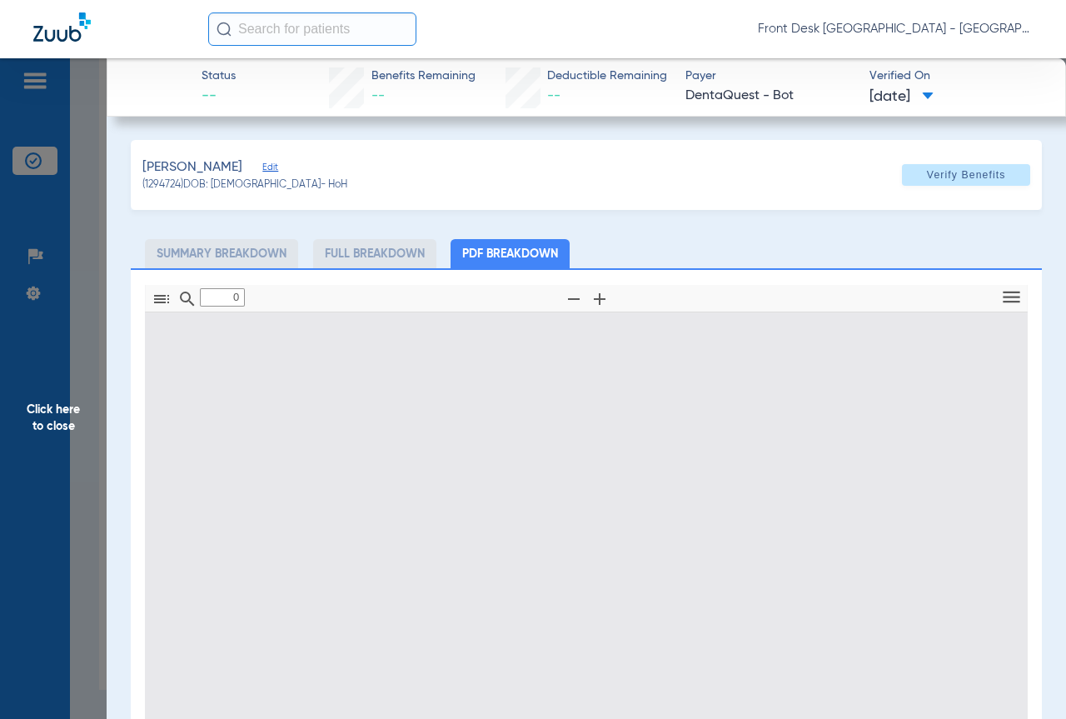
type input "1"
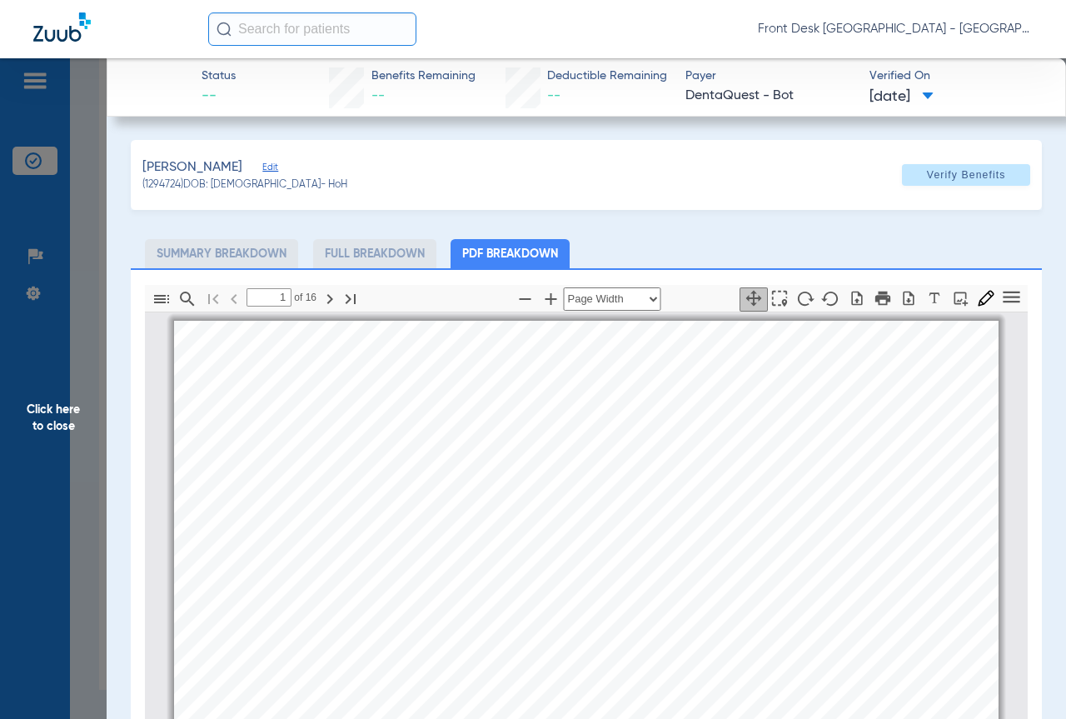
scroll to position [8, 0]
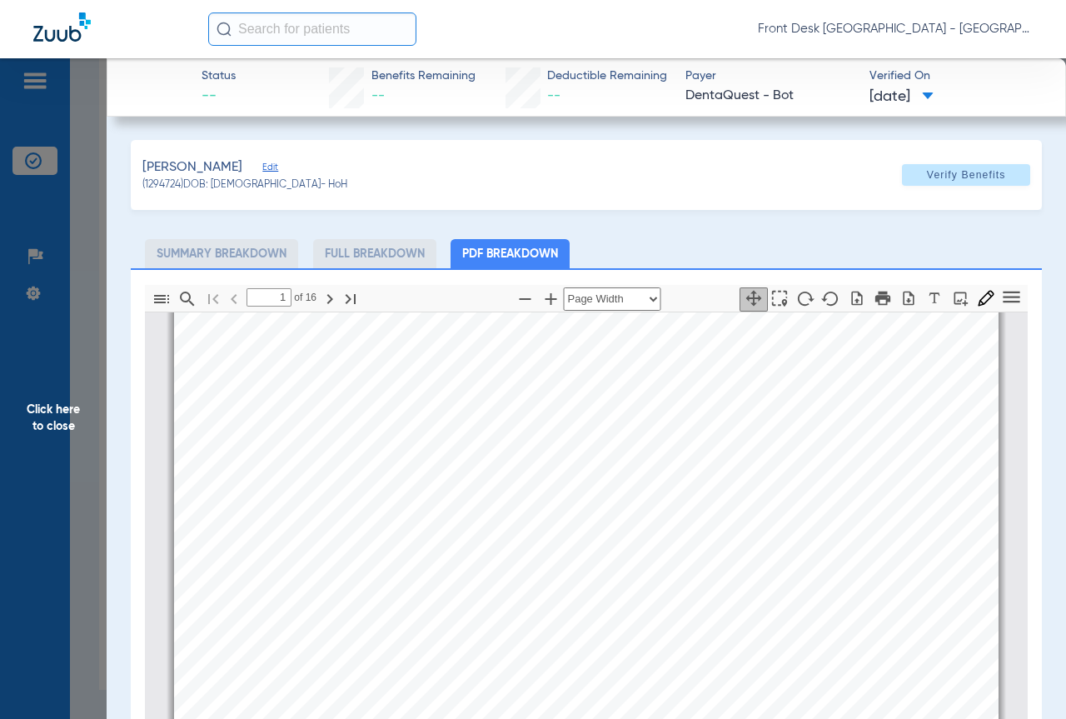
click at [26, 450] on span "Click here to close" at bounding box center [53, 417] width 107 height 719
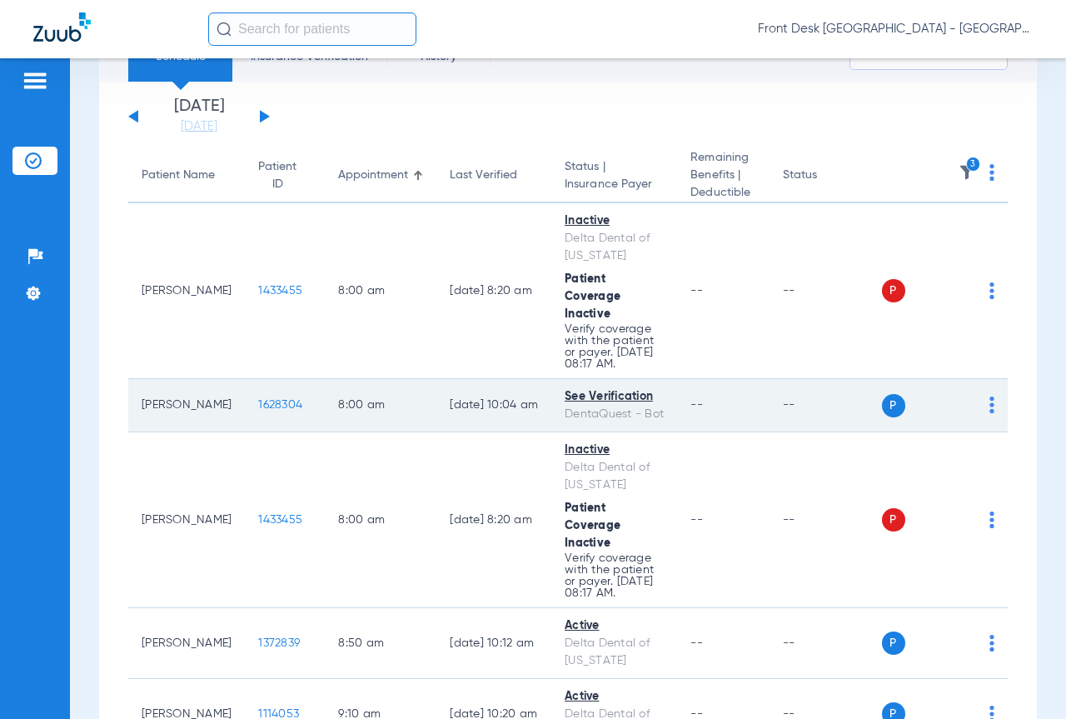
scroll to position [250, 0]
